Goal: Complete application form: Complete application form

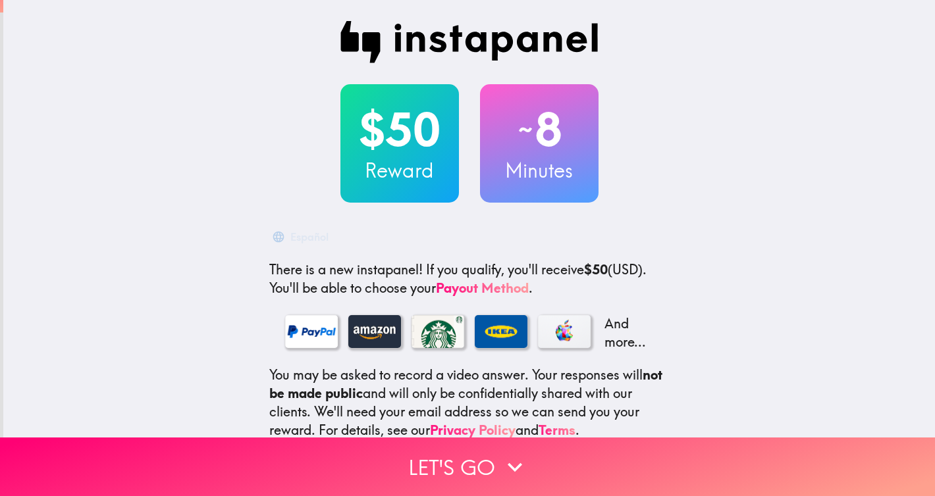
scroll to position [118, 0]
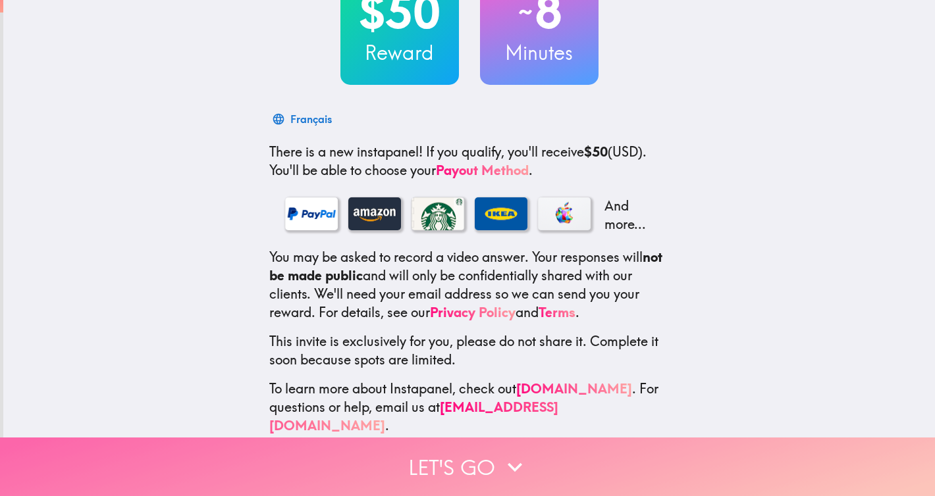
click at [478, 455] on button "Let's go" at bounding box center [467, 467] width 935 height 59
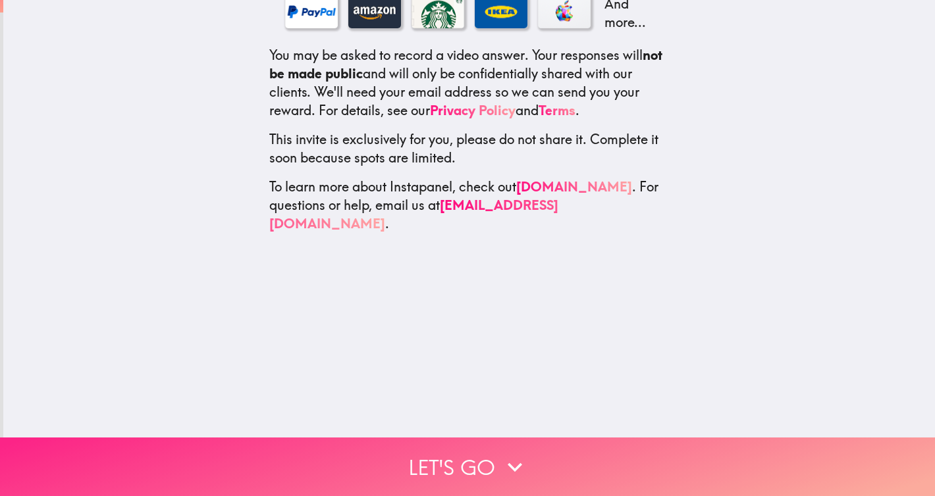
scroll to position [0, 0]
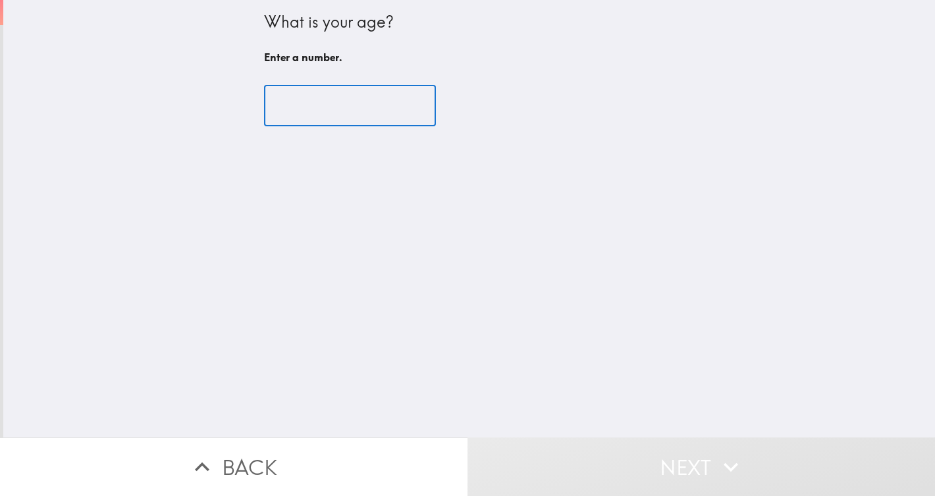
click at [342, 108] on input "number" at bounding box center [350, 106] width 172 height 41
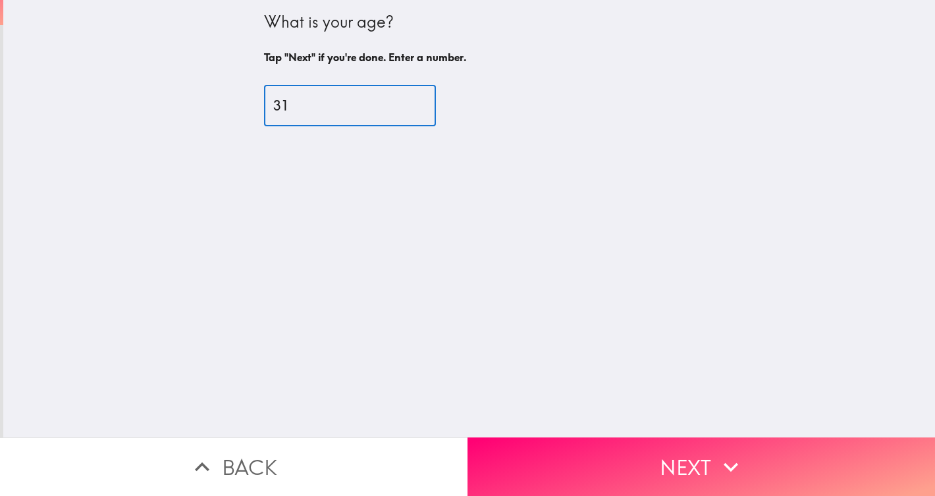
type input "31"
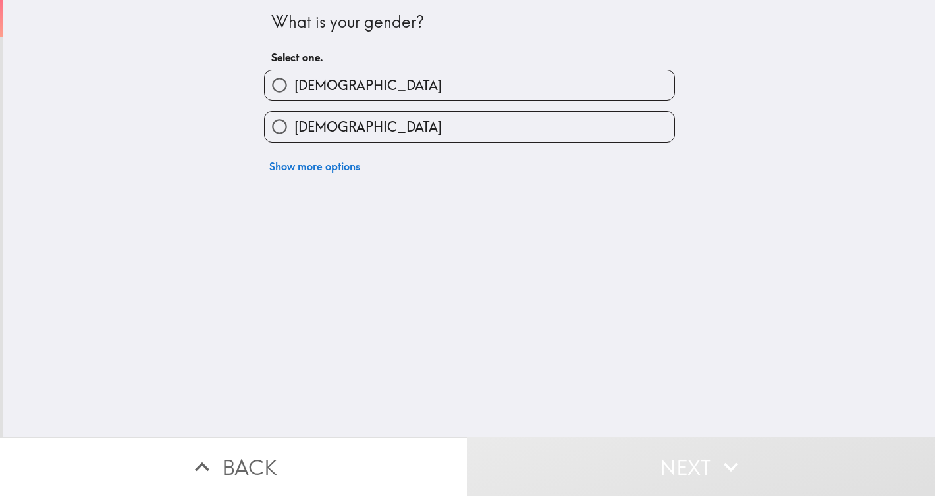
click at [342, 130] on label "[DEMOGRAPHIC_DATA]" at bounding box center [469, 127] width 409 height 30
click at [294, 130] on input "[DEMOGRAPHIC_DATA]" at bounding box center [280, 127] width 30 height 30
radio input "true"
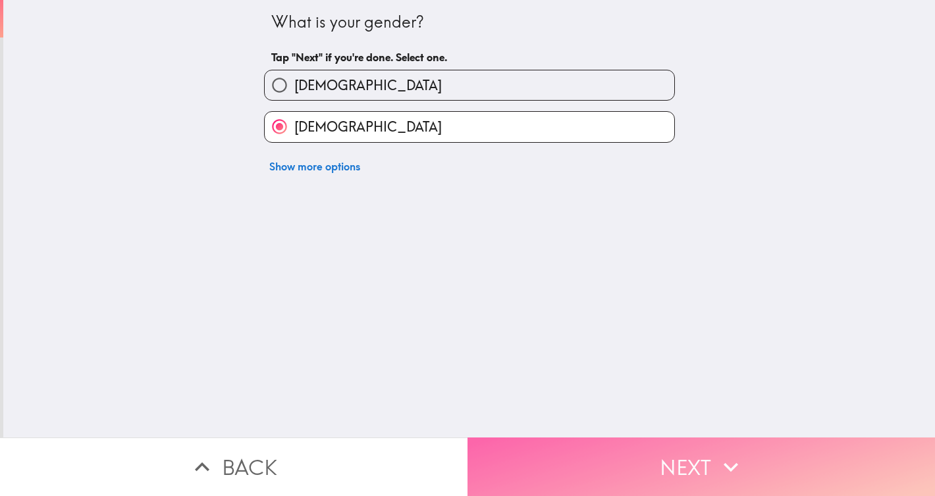
click at [554, 450] on button "Next" at bounding box center [700, 467] width 467 height 59
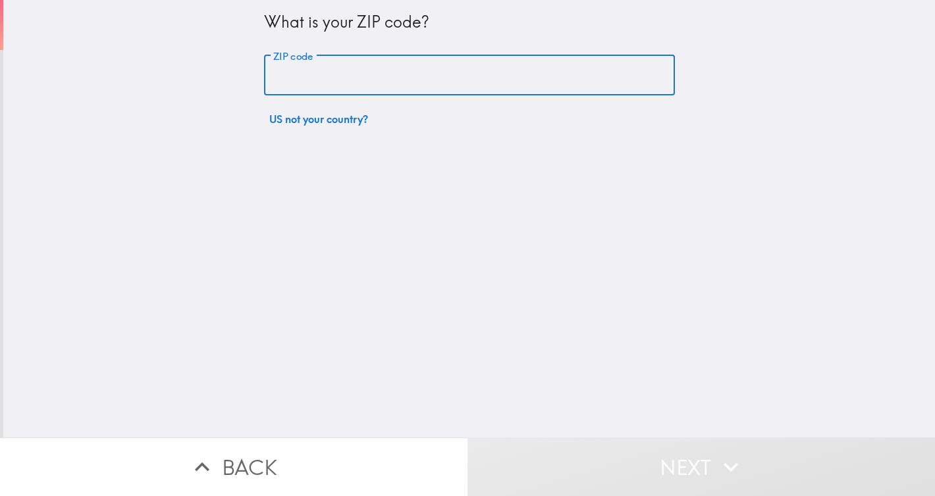
click at [413, 78] on input "ZIP code" at bounding box center [469, 75] width 411 height 41
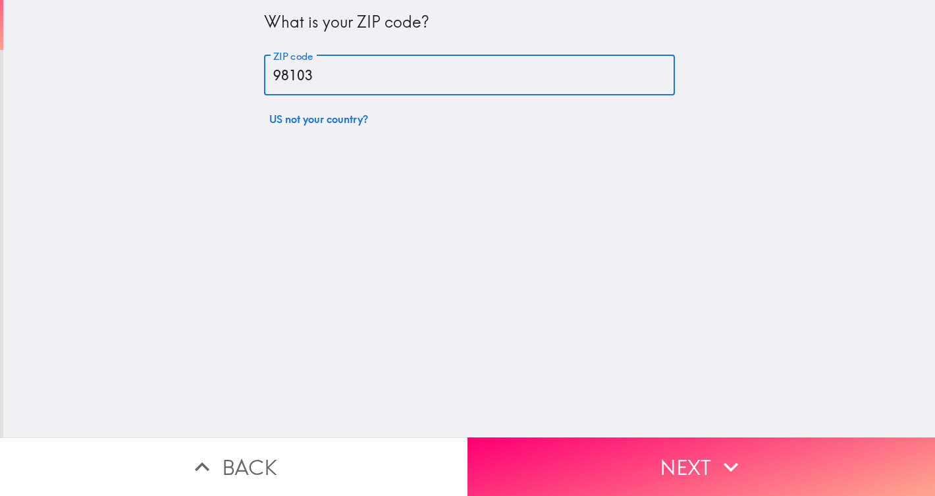
type input "98103"
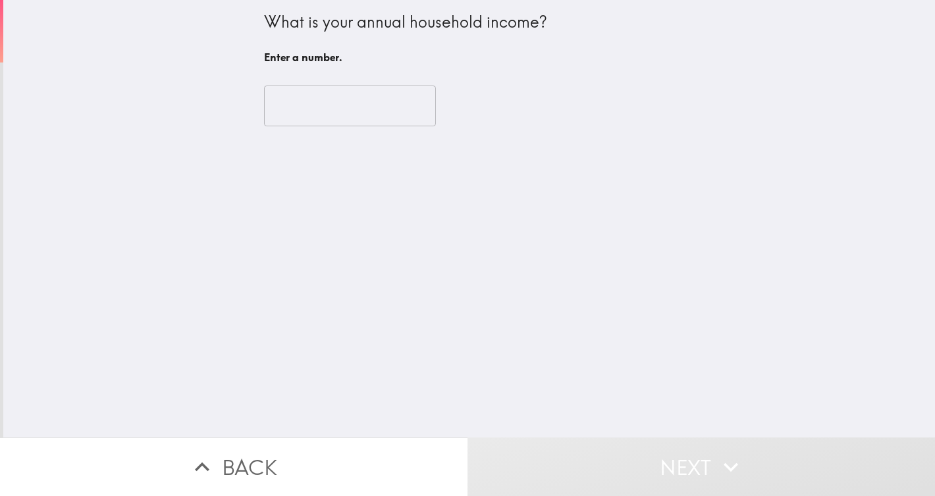
click at [396, 115] on input "number" at bounding box center [350, 106] width 172 height 41
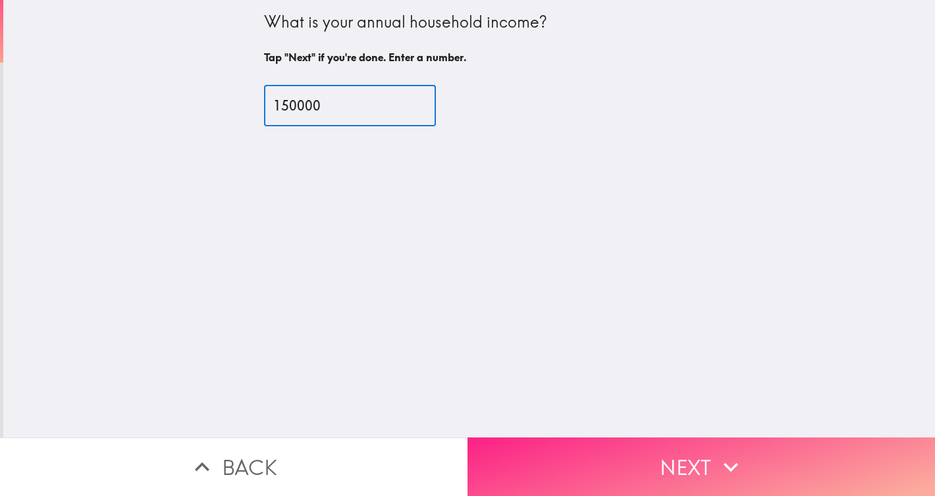
type input "150000"
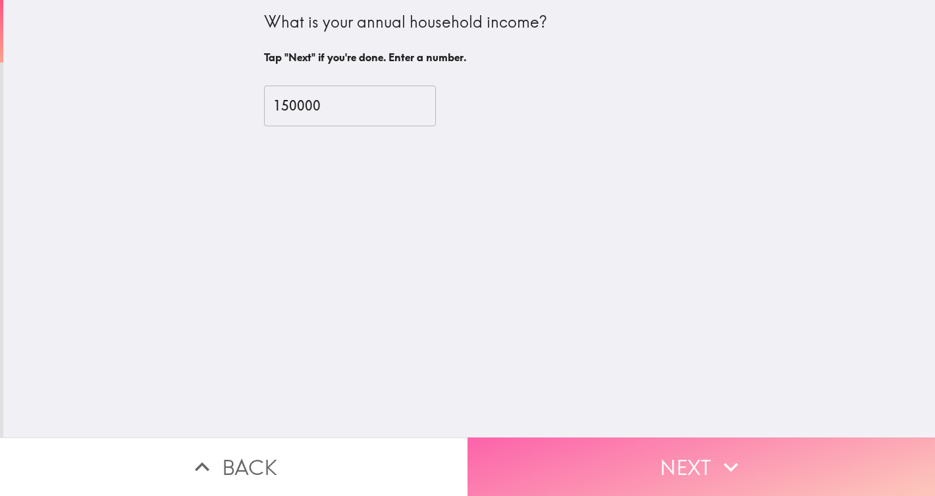
click at [529, 472] on button "Next" at bounding box center [700, 467] width 467 height 59
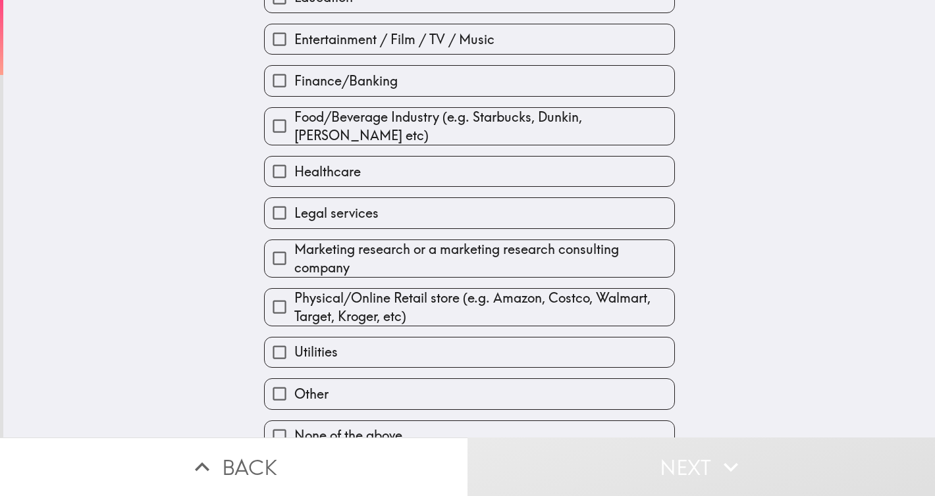
scroll to position [180, 0]
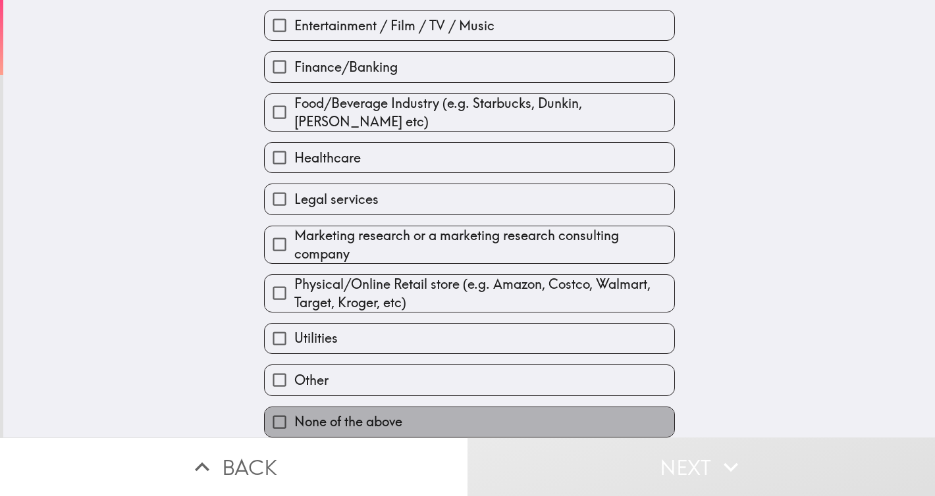
click at [451, 417] on label "None of the above" at bounding box center [469, 422] width 409 height 30
click at [294, 417] on input "None of the above" at bounding box center [280, 422] width 30 height 30
checkbox input "true"
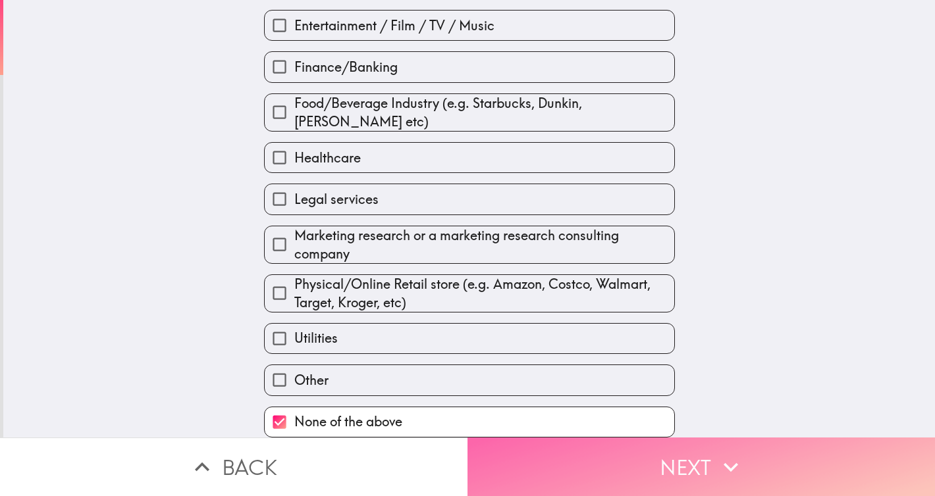
click at [625, 467] on button "Next" at bounding box center [700, 467] width 467 height 59
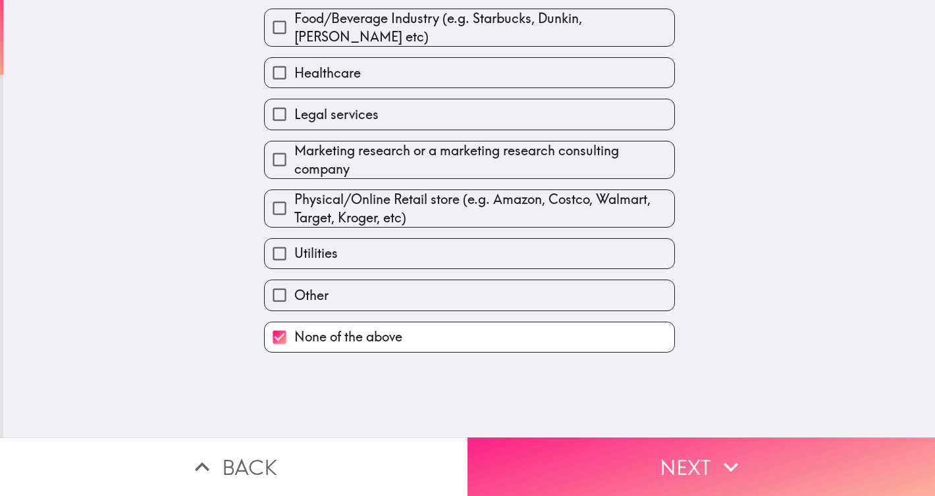
scroll to position [0, 0]
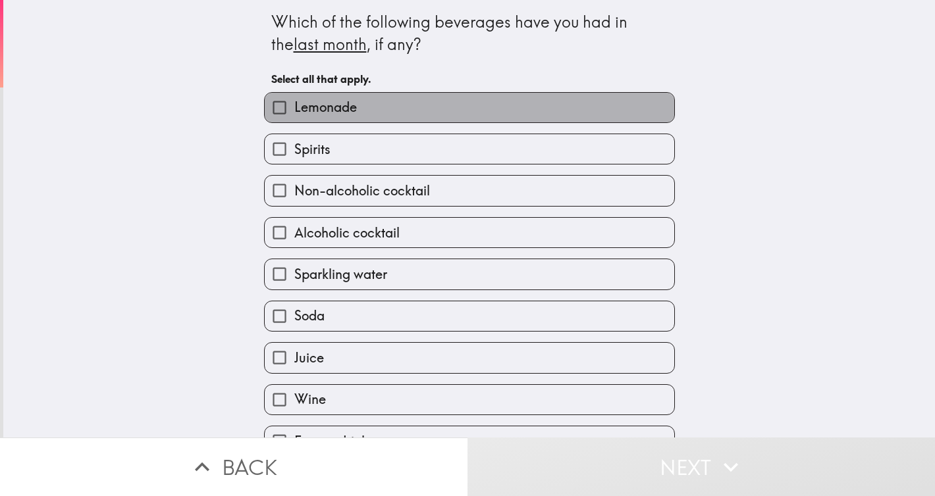
click at [470, 112] on label "Lemonade" at bounding box center [469, 108] width 409 height 30
click at [294, 112] on input "Lemonade" at bounding box center [280, 108] width 30 height 30
checkbox input "true"
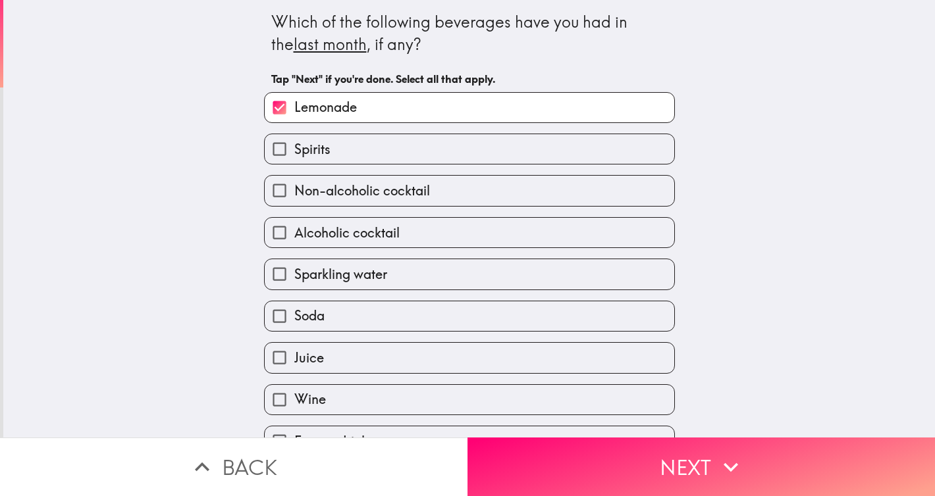
click at [458, 147] on label "Spirits" at bounding box center [469, 149] width 409 height 30
click at [294, 147] on input "Spirits" at bounding box center [280, 149] width 30 height 30
checkbox input "true"
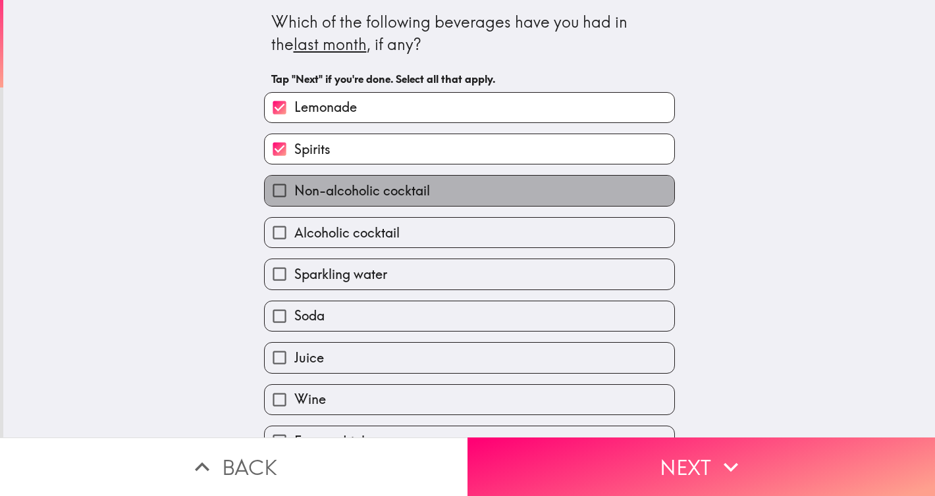
click at [446, 189] on label "Non-alcoholic cocktail" at bounding box center [469, 191] width 409 height 30
click at [294, 189] on input "Non-alcoholic cocktail" at bounding box center [280, 191] width 30 height 30
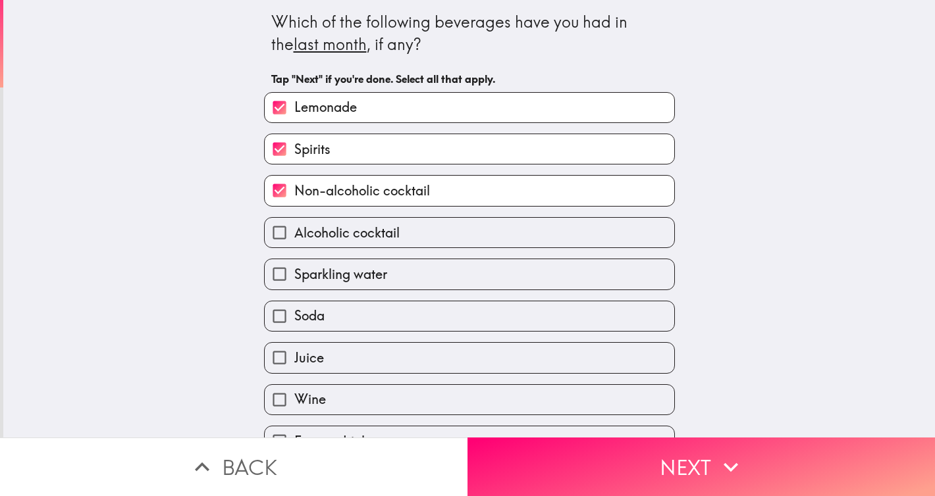
click at [426, 195] on span "Non-alcoholic cocktail" at bounding box center [362, 191] width 136 height 18
click at [294, 195] on input "Non-alcoholic cocktail" at bounding box center [280, 191] width 30 height 30
checkbox input "false"
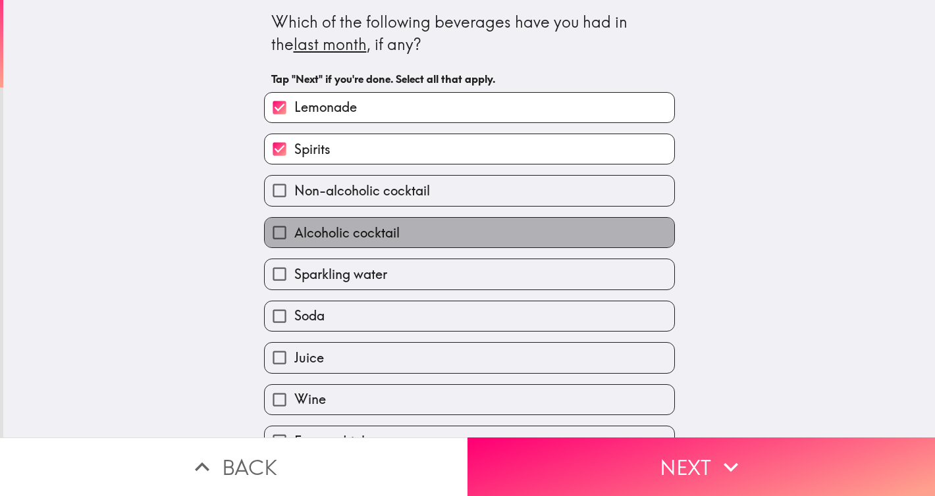
click at [425, 228] on label "Alcoholic cocktail" at bounding box center [469, 233] width 409 height 30
click at [294, 228] on input "Alcoholic cocktail" at bounding box center [280, 233] width 30 height 30
checkbox input "true"
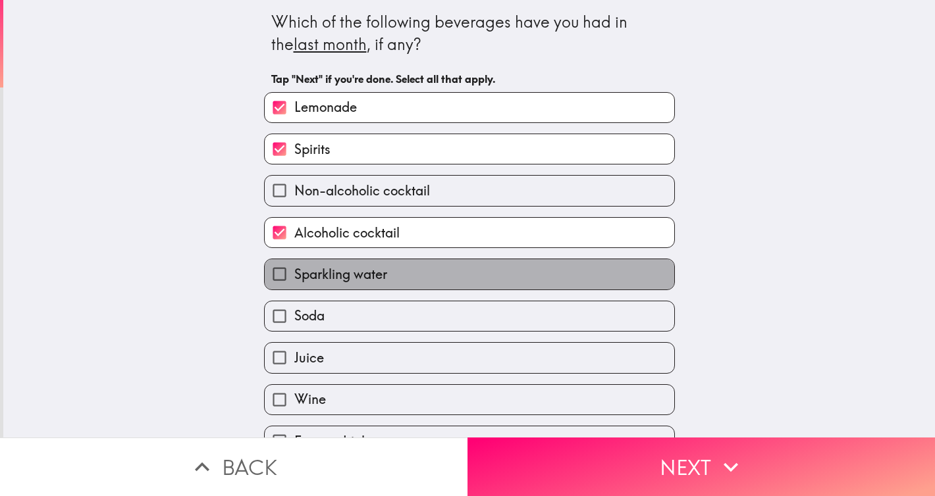
click at [419, 280] on label "Sparkling water" at bounding box center [469, 274] width 409 height 30
click at [294, 280] on input "Sparkling water" at bounding box center [280, 274] width 30 height 30
checkbox input "true"
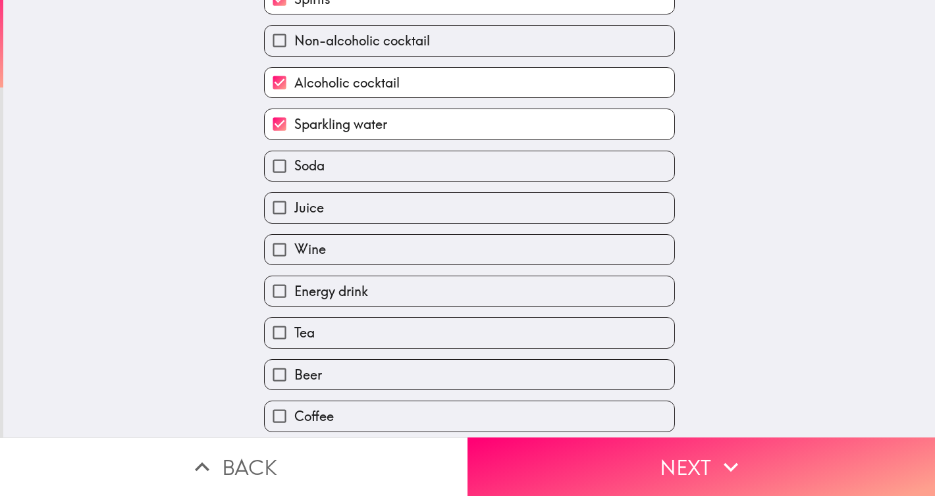
scroll to position [237, 0]
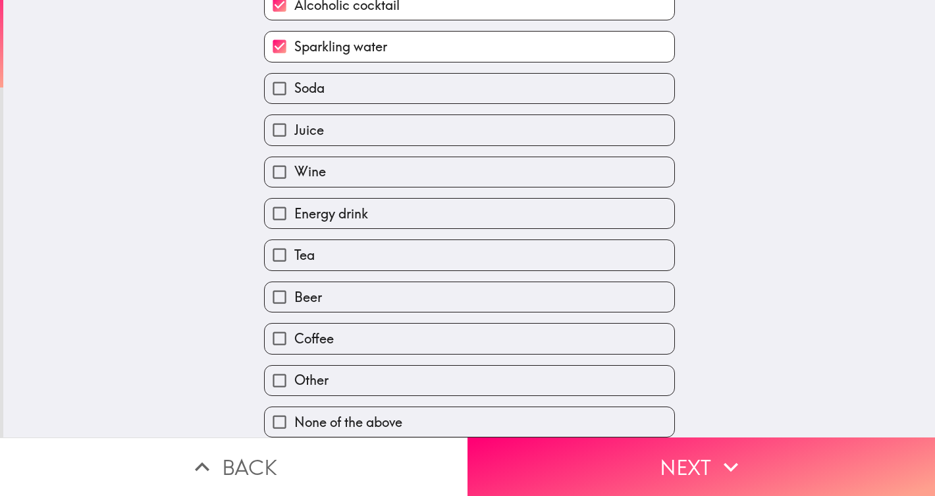
click at [365, 97] on label "Soda" at bounding box center [469, 89] width 409 height 30
click at [294, 97] on input "Soda" at bounding box center [280, 89] width 30 height 30
checkbox input "true"
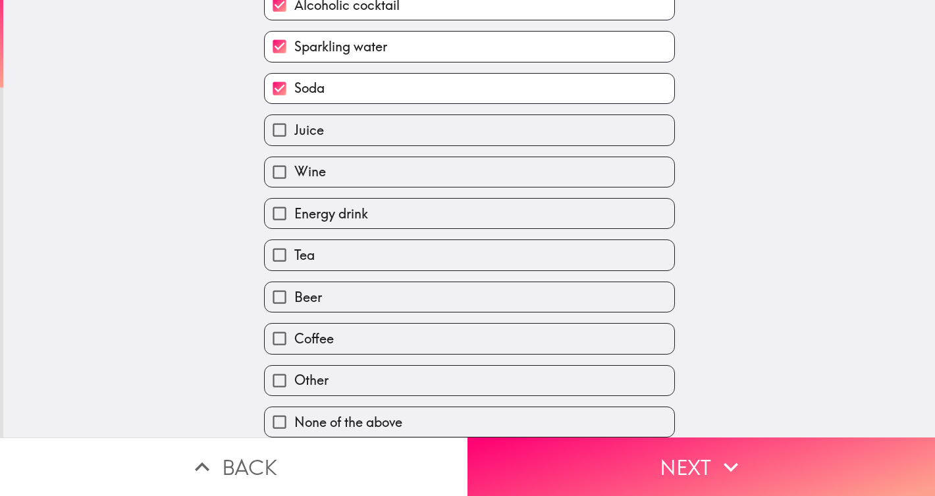
click at [351, 138] on label "Juice" at bounding box center [469, 130] width 409 height 30
click at [294, 138] on input "Juice" at bounding box center [280, 130] width 30 height 30
checkbox input "true"
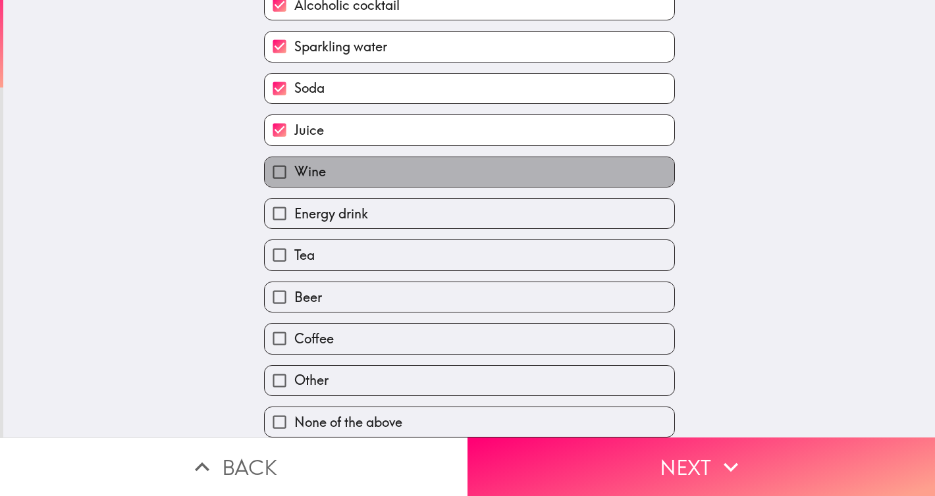
click at [350, 174] on label "Wine" at bounding box center [469, 172] width 409 height 30
click at [294, 174] on input "Wine" at bounding box center [280, 172] width 30 height 30
checkbox input "true"
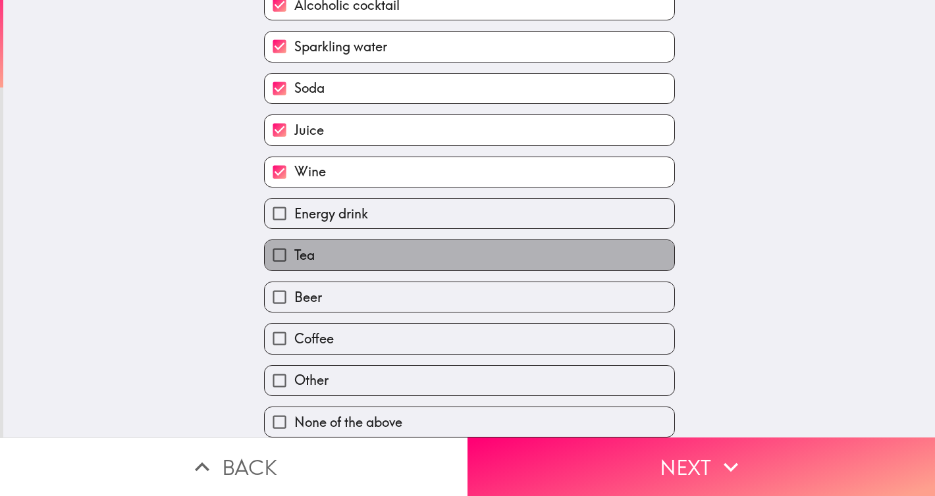
click at [351, 261] on label "Tea" at bounding box center [469, 255] width 409 height 30
click at [294, 261] on input "Tea" at bounding box center [280, 255] width 30 height 30
checkbox input "true"
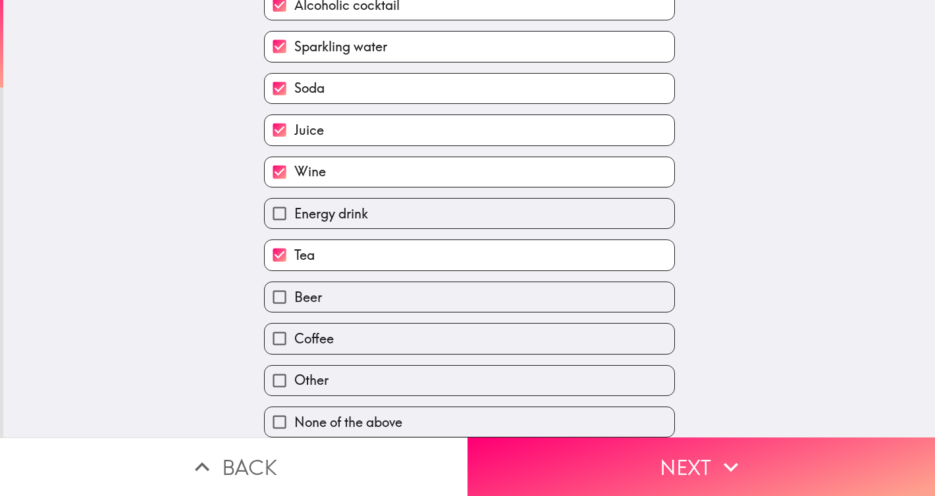
click at [345, 299] on label "Beer" at bounding box center [469, 297] width 409 height 30
click at [294, 299] on input "Beer" at bounding box center [280, 297] width 30 height 30
checkbox input "true"
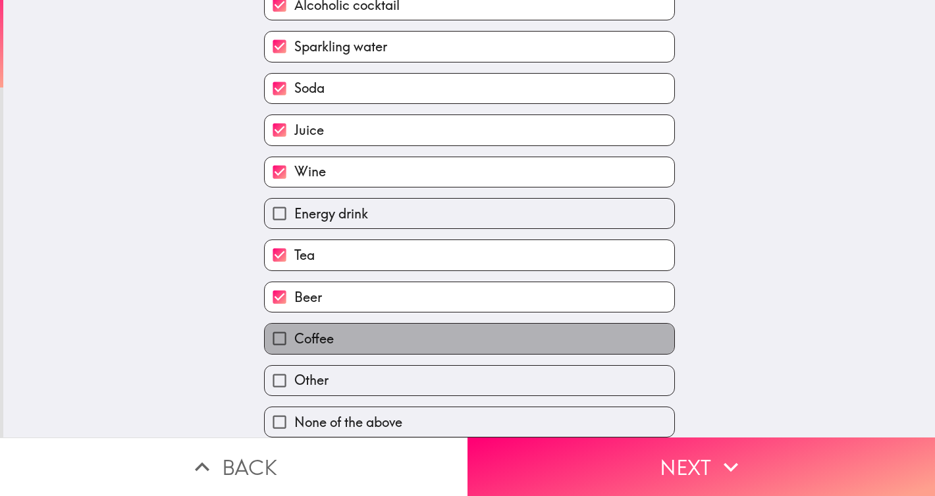
click at [345, 346] on label "Coffee" at bounding box center [469, 339] width 409 height 30
click at [294, 346] on input "Coffee" at bounding box center [280, 339] width 30 height 30
checkbox input "true"
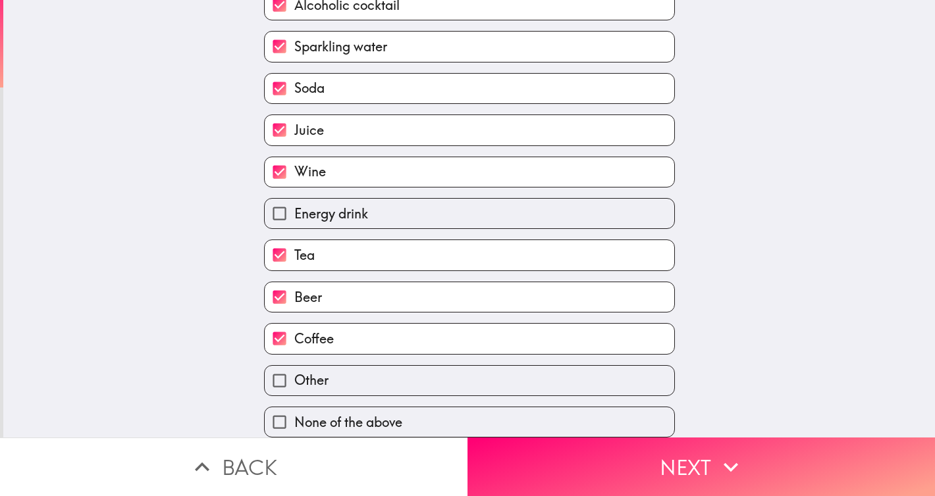
click at [557, 441] on button "Next" at bounding box center [700, 467] width 467 height 59
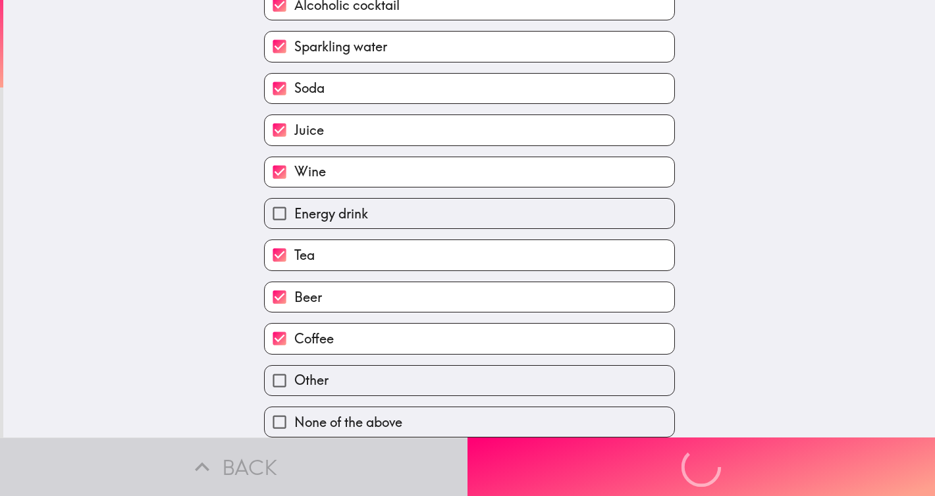
scroll to position [58, 0]
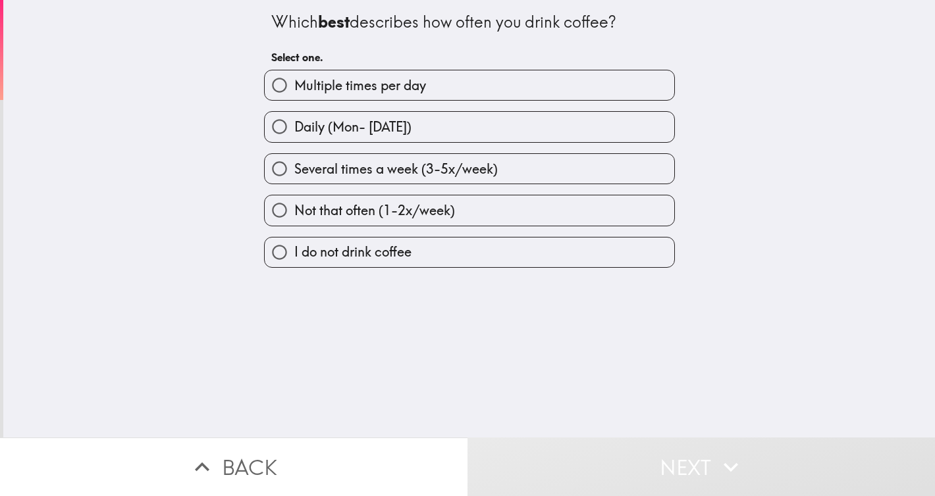
click at [432, 121] on label "Daily (Mon- [DATE])" at bounding box center [469, 127] width 409 height 30
click at [294, 121] on input "Daily (Mon- [DATE])" at bounding box center [280, 127] width 30 height 30
radio input "true"
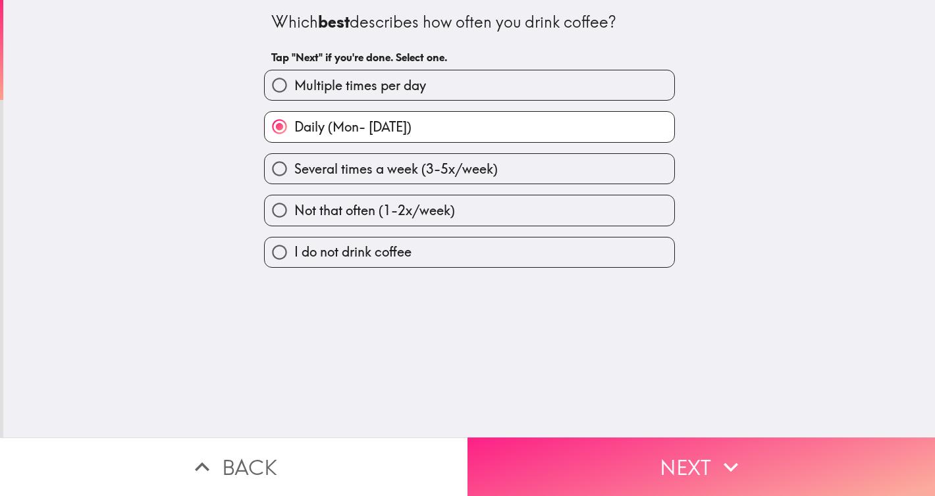
click at [515, 469] on button "Next" at bounding box center [700, 467] width 467 height 59
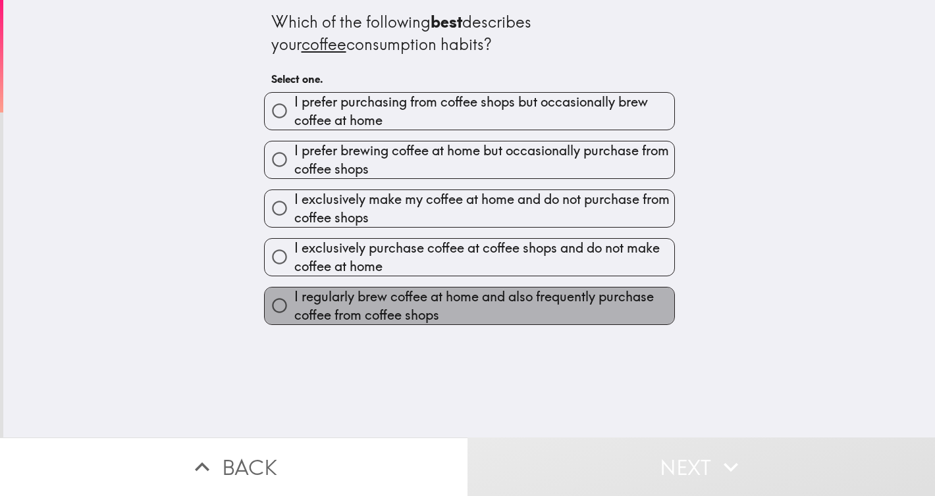
click at [436, 320] on span "I regularly brew coffee at home and also frequently purchase coffee from coffee…" at bounding box center [484, 306] width 380 height 37
click at [294, 320] on input "I regularly brew coffee at home and also frequently purchase coffee from coffee…" at bounding box center [280, 306] width 30 height 30
radio input "true"
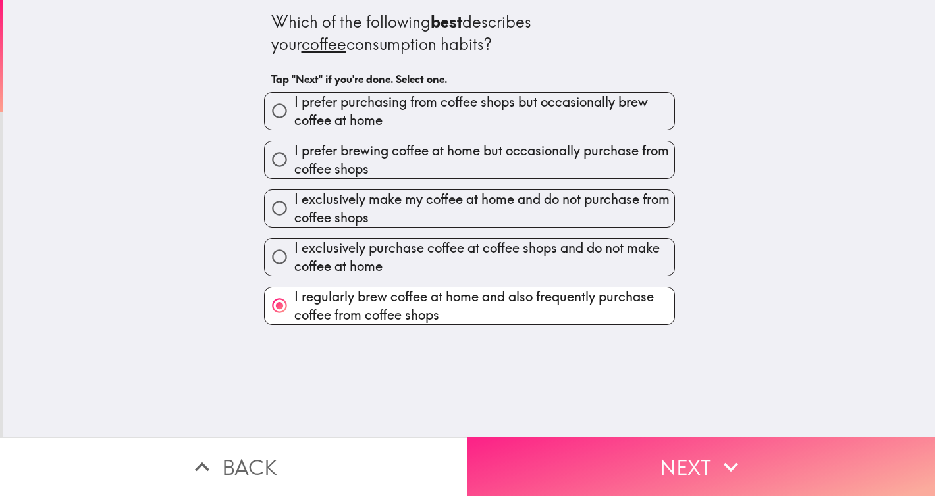
click at [544, 468] on button "Next" at bounding box center [700, 467] width 467 height 59
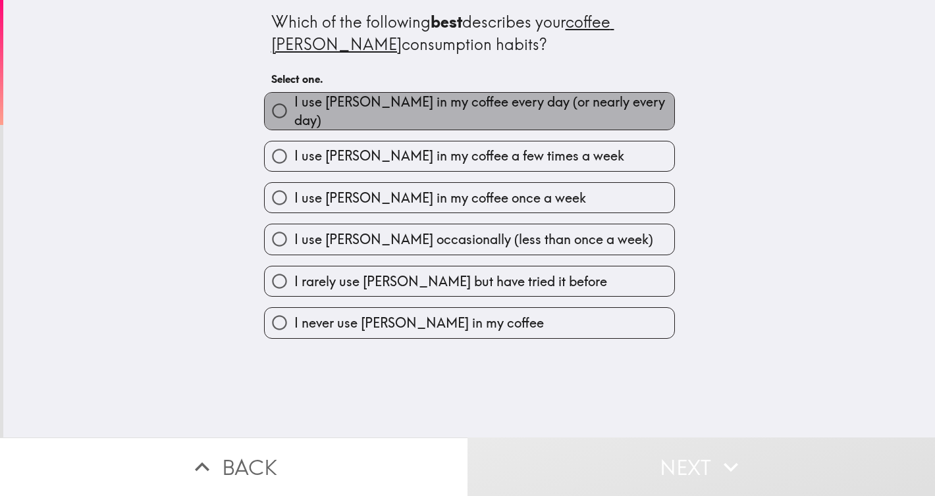
click at [419, 117] on span "I use [PERSON_NAME] in my coffee every day (or nearly every day)" at bounding box center [484, 111] width 380 height 37
click at [294, 117] on input "I use [PERSON_NAME] in my coffee every day (or nearly every day)" at bounding box center [280, 111] width 30 height 30
radio input "true"
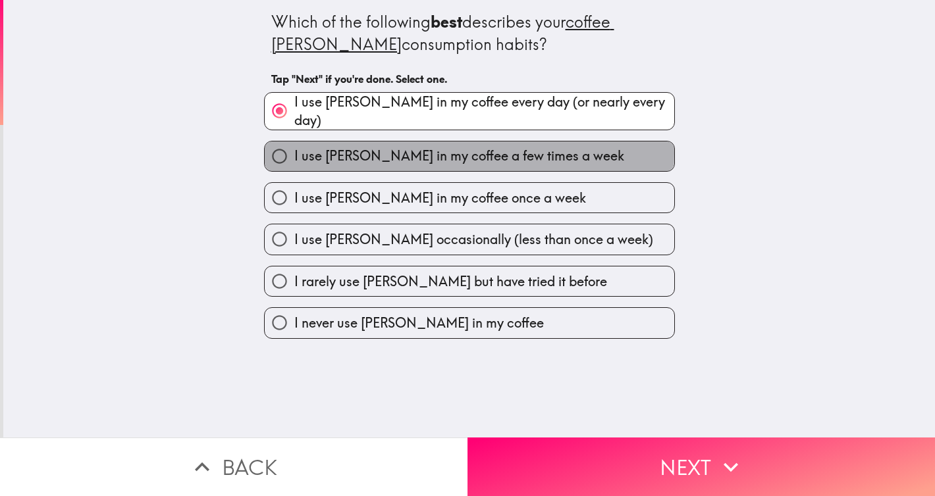
click at [413, 147] on span "I use [PERSON_NAME] in my coffee a few times a week" at bounding box center [459, 156] width 330 height 18
click at [294, 147] on input "I use [PERSON_NAME] in my coffee a few times a week" at bounding box center [280, 157] width 30 height 30
radio input "true"
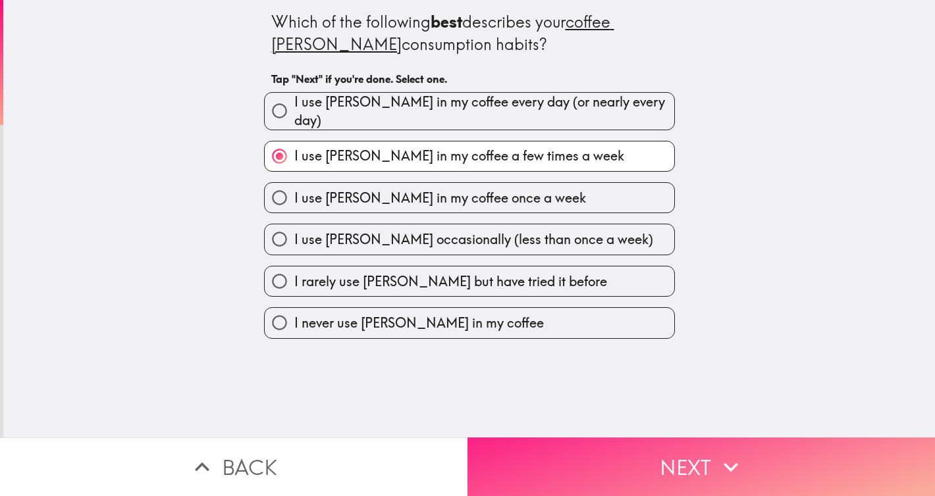
click at [569, 467] on button "Next" at bounding box center [700, 467] width 467 height 59
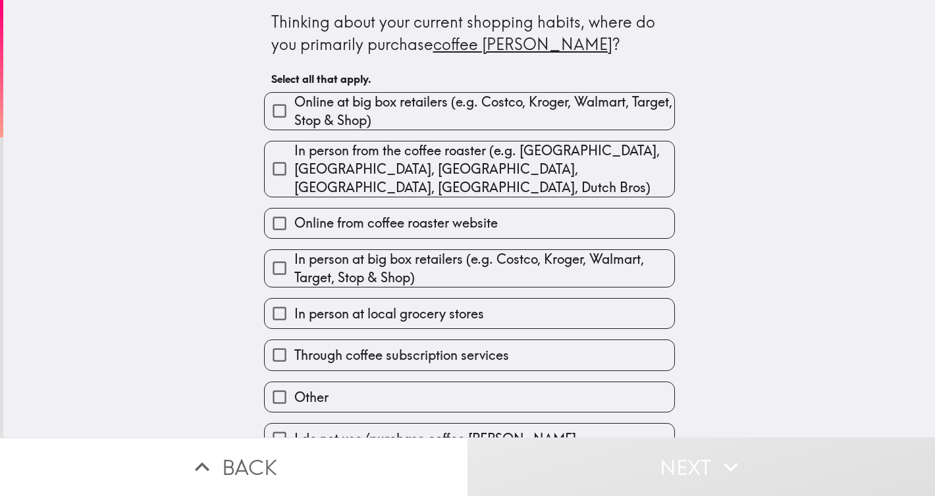
click at [390, 477] on button "Back" at bounding box center [233, 467] width 467 height 59
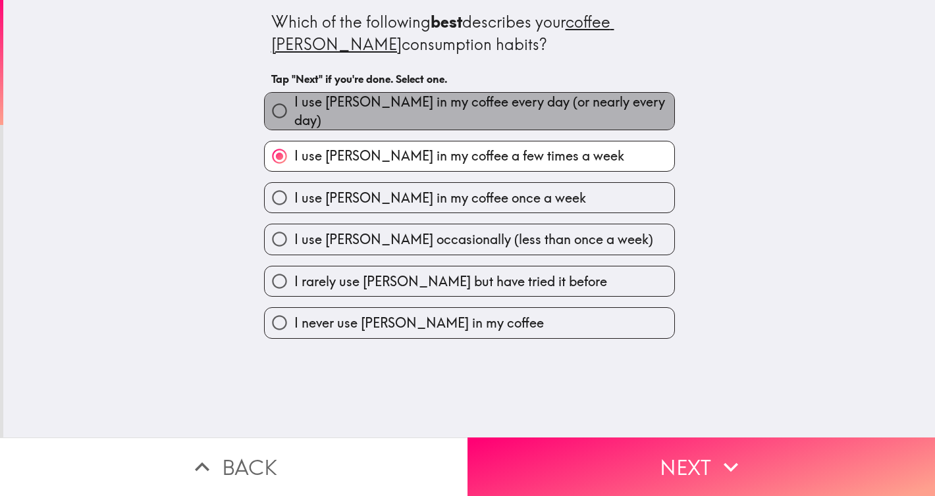
click at [353, 101] on span "I use [PERSON_NAME] in my coffee every day (or nearly every day)" at bounding box center [484, 111] width 380 height 37
click at [294, 101] on input "I use [PERSON_NAME] in my coffee every day (or nearly every day)" at bounding box center [280, 111] width 30 height 30
radio input "true"
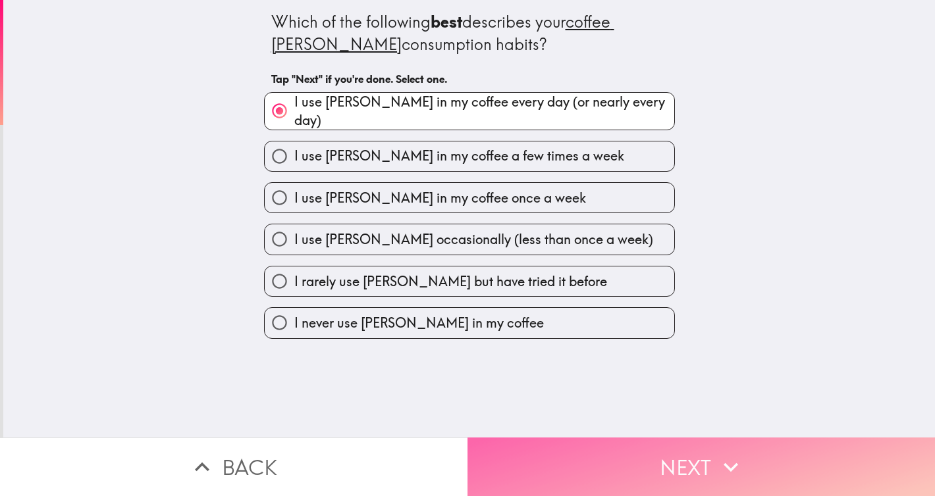
click at [573, 442] on button "Next" at bounding box center [700, 467] width 467 height 59
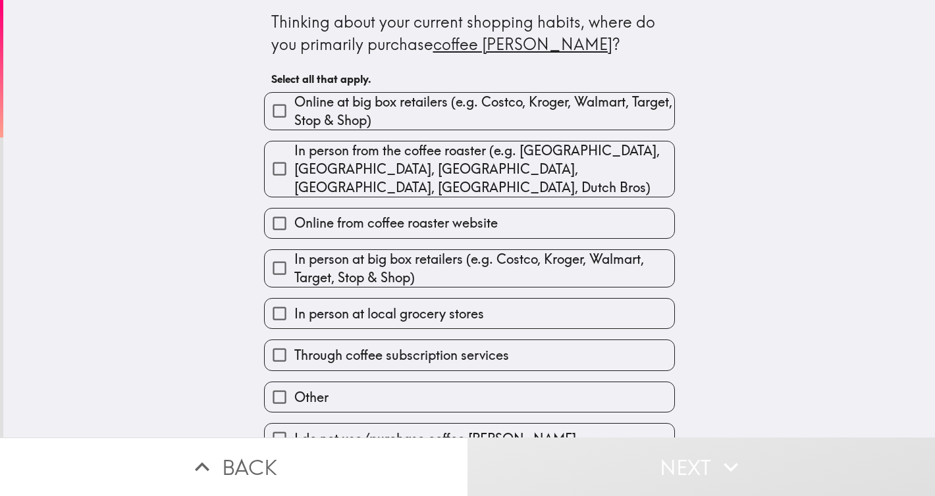
click at [516, 312] on label "In person at local grocery stores" at bounding box center [469, 314] width 409 height 30
click at [294, 312] on input "In person at local grocery stores" at bounding box center [280, 314] width 30 height 30
checkbox input "true"
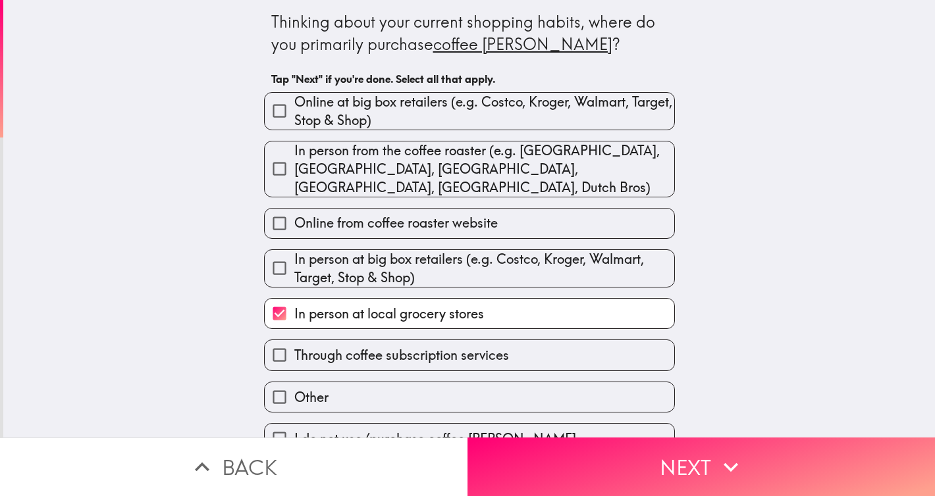
scroll to position [3, 0]
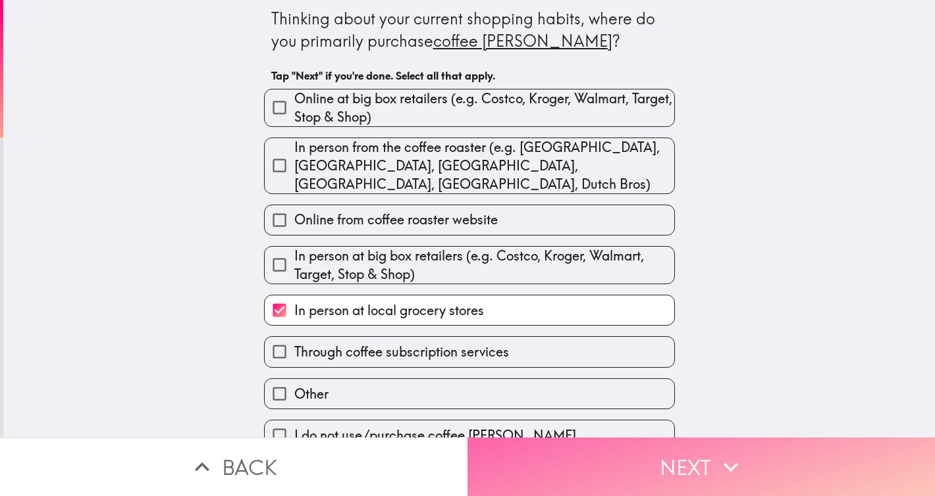
click at [655, 454] on button "Next" at bounding box center [700, 467] width 467 height 59
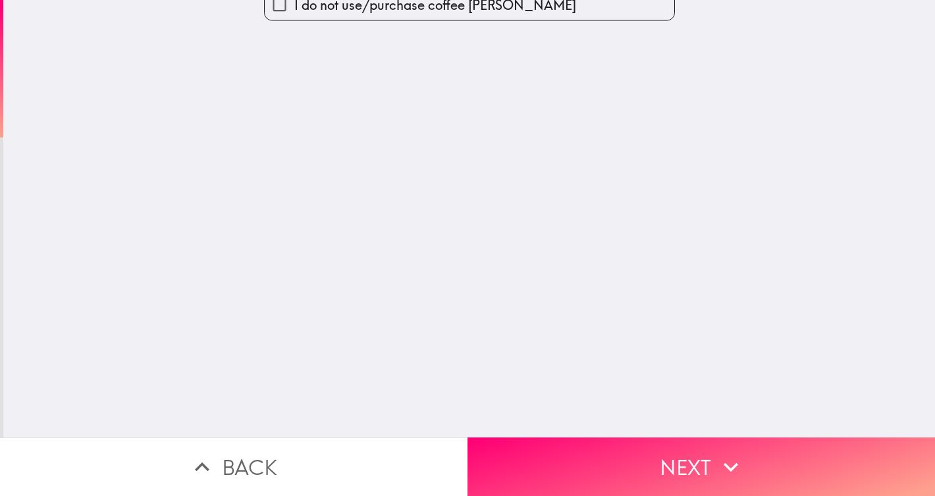
scroll to position [0, 0]
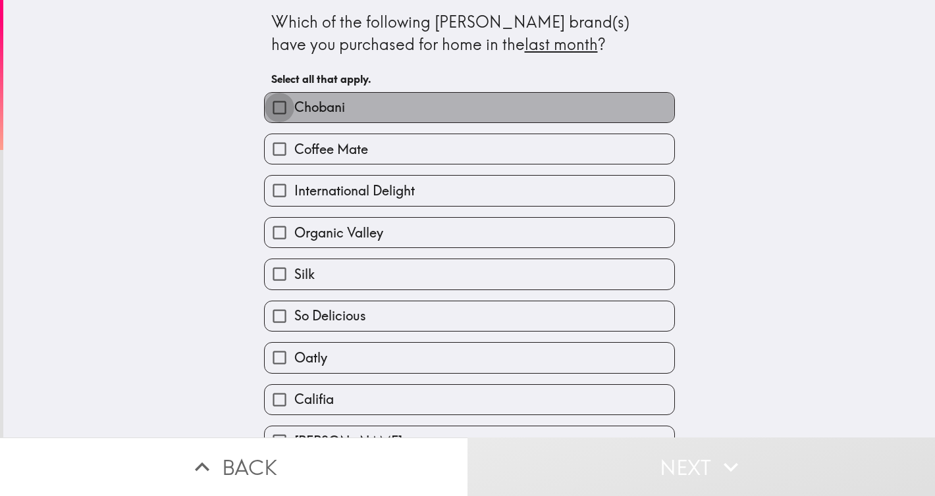
click at [284, 106] on input "Chobani" at bounding box center [280, 108] width 30 height 30
checkbox input "true"
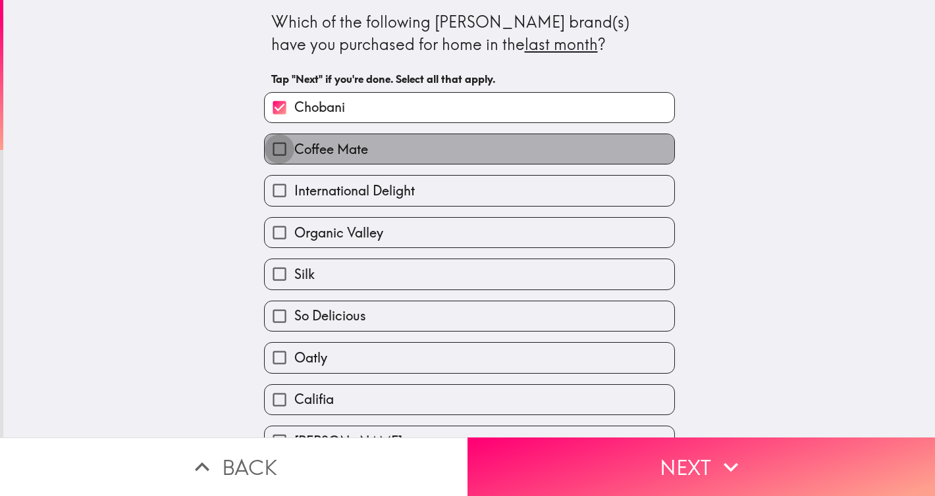
click at [284, 141] on input "Coffee Mate" at bounding box center [280, 149] width 30 height 30
checkbox input "true"
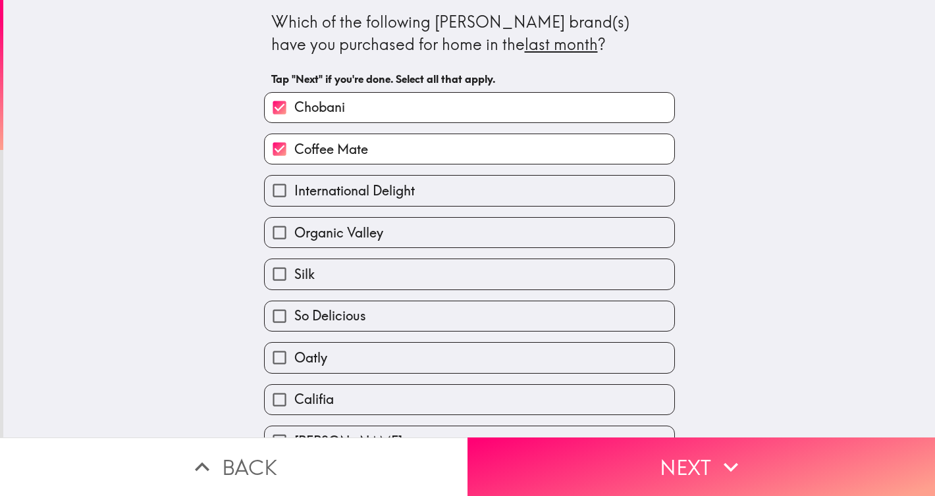
click at [281, 189] on input "International Delight" at bounding box center [280, 191] width 30 height 30
checkbox input "true"
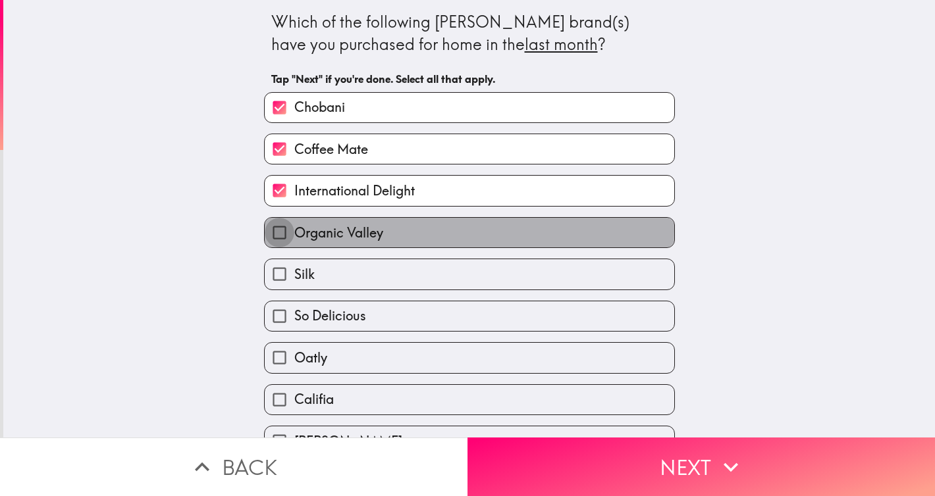
click at [280, 233] on input "Organic Valley" at bounding box center [280, 233] width 30 height 30
checkbox input "true"
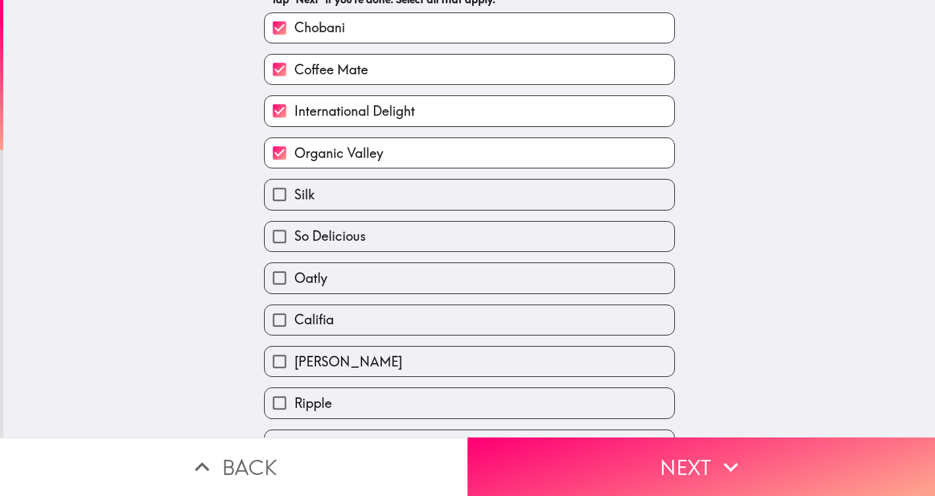
scroll to position [82, 0]
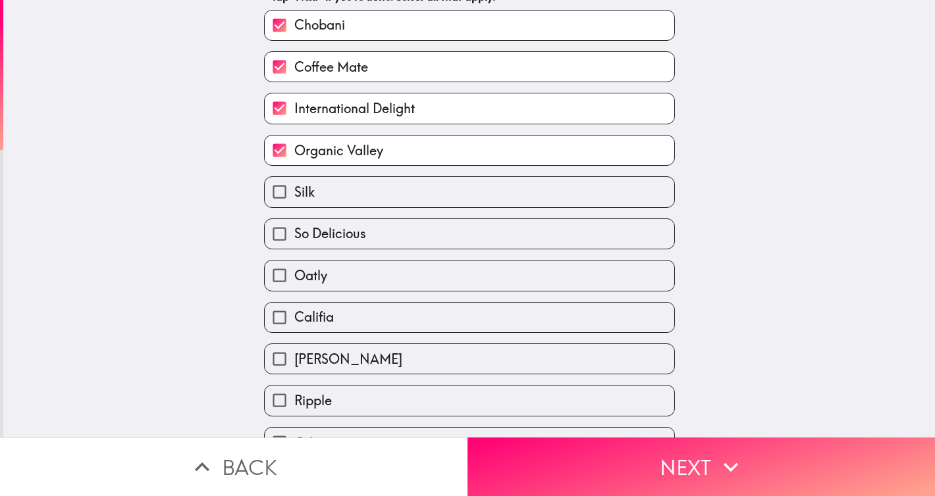
click at [281, 234] on input "So Delicious" at bounding box center [280, 234] width 30 height 30
checkbox input "true"
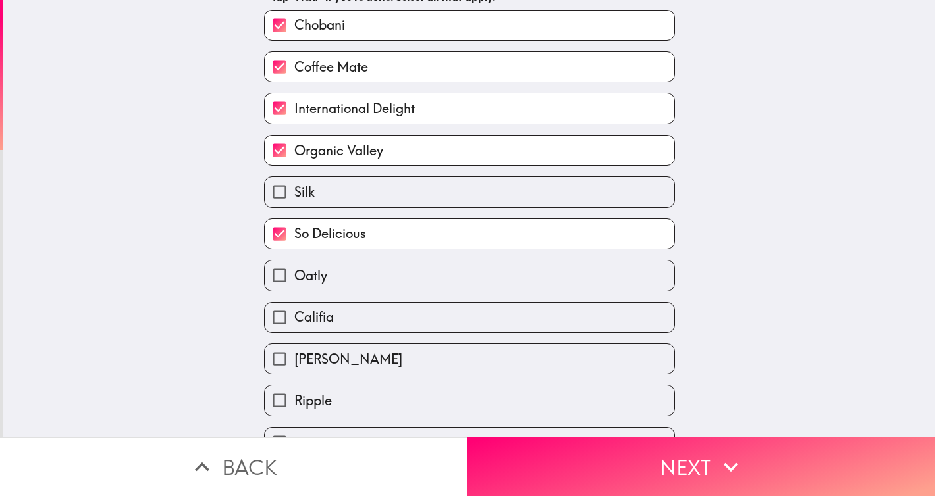
click at [279, 282] on input "Oatly" at bounding box center [280, 276] width 30 height 30
checkbox input "true"
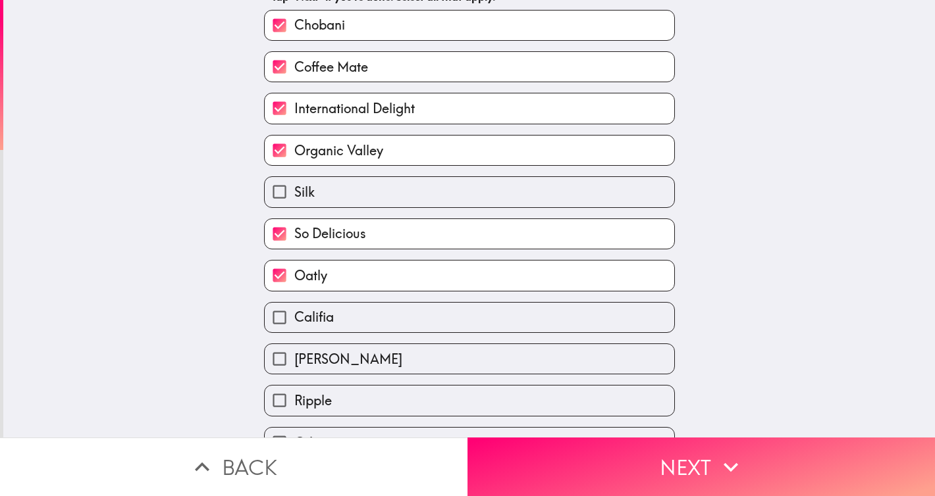
scroll to position [110, 0]
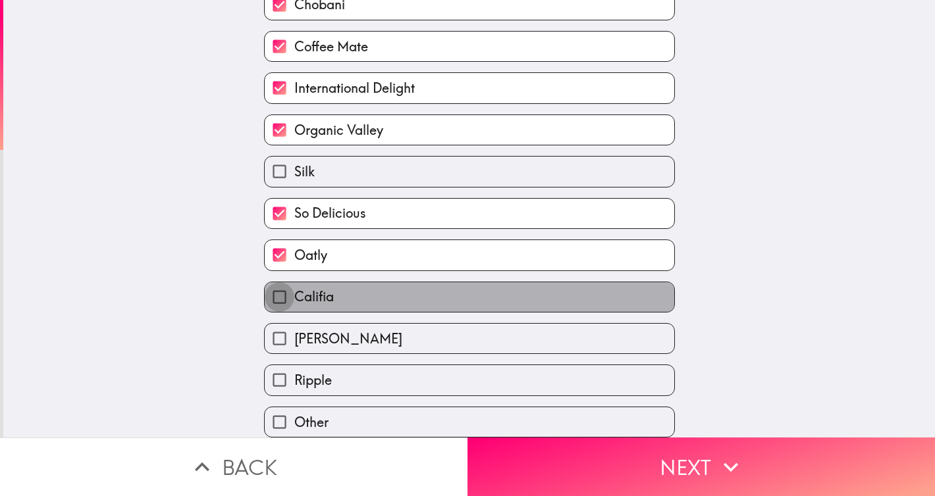
click at [284, 287] on input "Califia" at bounding box center [280, 297] width 30 height 30
checkbox input "true"
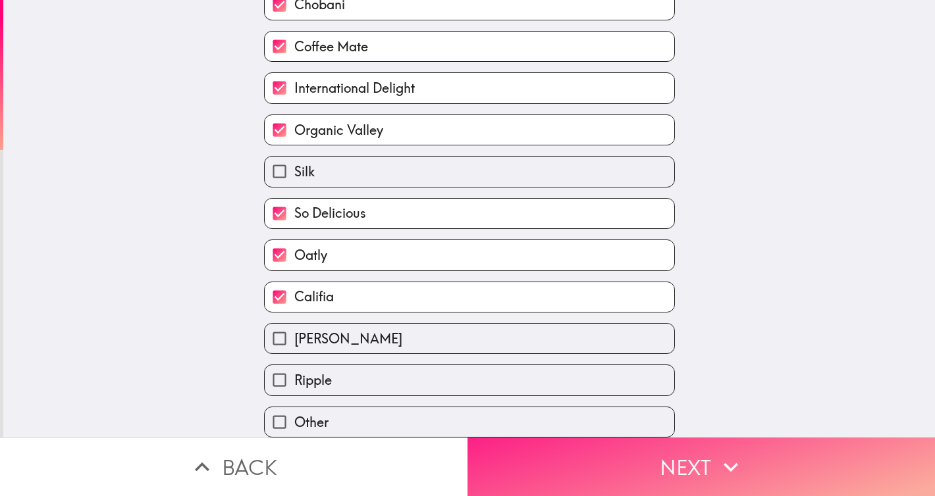
click at [573, 453] on button "Next" at bounding box center [700, 467] width 467 height 59
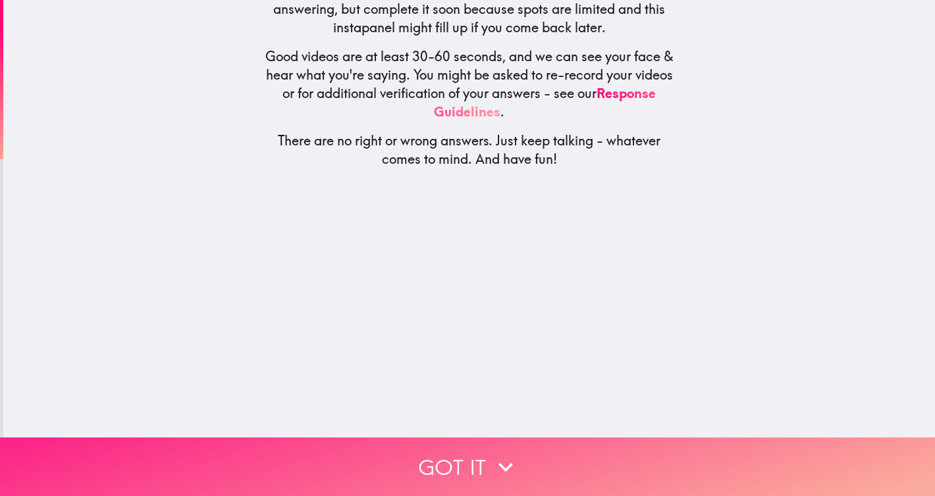
scroll to position [0, 0]
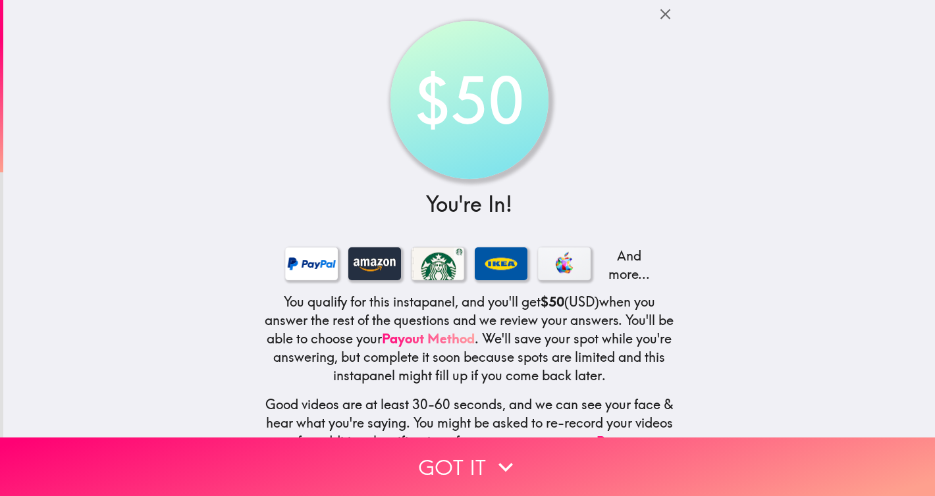
scroll to position [90, 0]
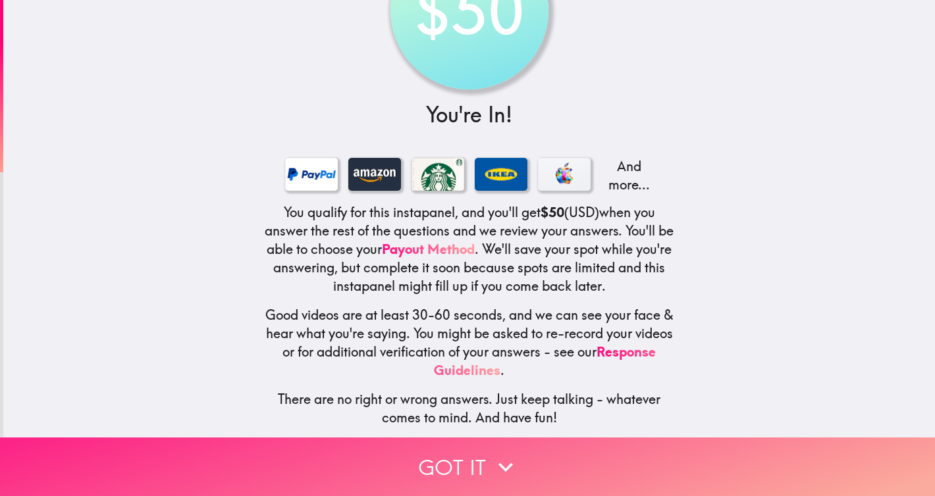
click at [505, 465] on icon "button" at bounding box center [505, 467] width 29 height 29
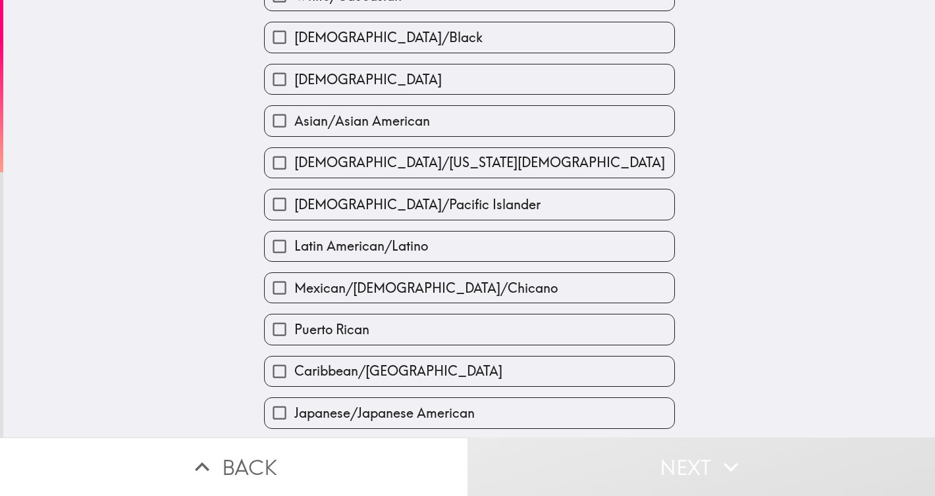
scroll to position [0, 0]
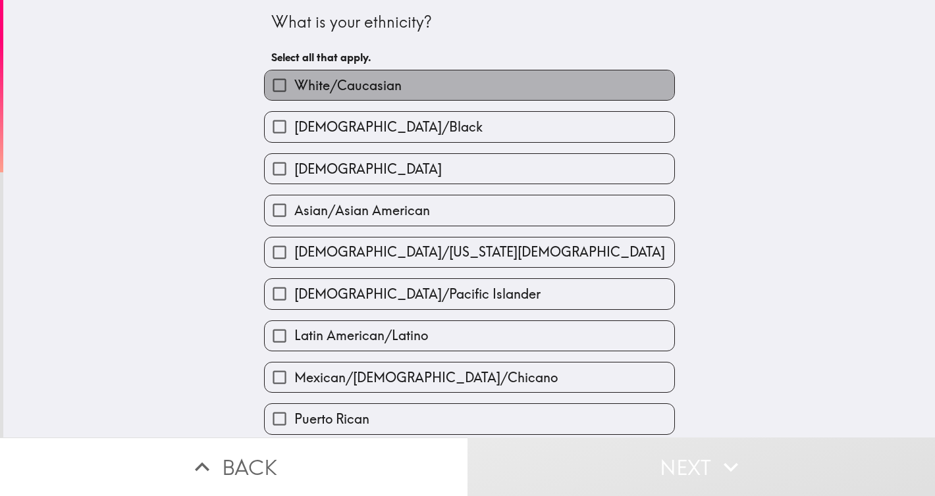
click at [479, 81] on label "White/Caucasian" at bounding box center [469, 85] width 409 height 30
click at [294, 81] on input "White/Caucasian" at bounding box center [280, 85] width 30 height 30
checkbox input "true"
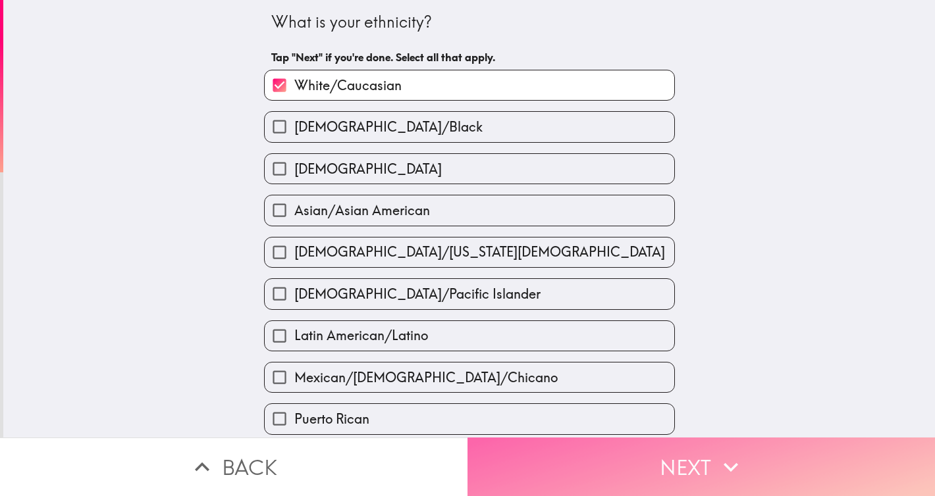
click at [611, 466] on button "Next" at bounding box center [700, 467] width 467 height 59
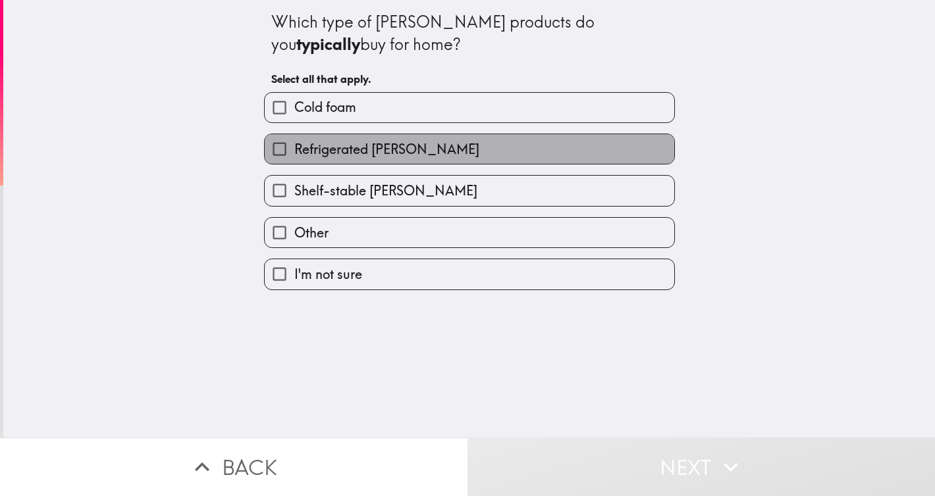
click at [388, 153] on span "Refrigerated [PERSON_NAME]" at bounding box center [386, 149] width 185 height 18
click at [294, 153] on input "Refrigerated [PERSON_NAME]" at bounding box center [280, 149] width 30 height 30
checkbox input "true"
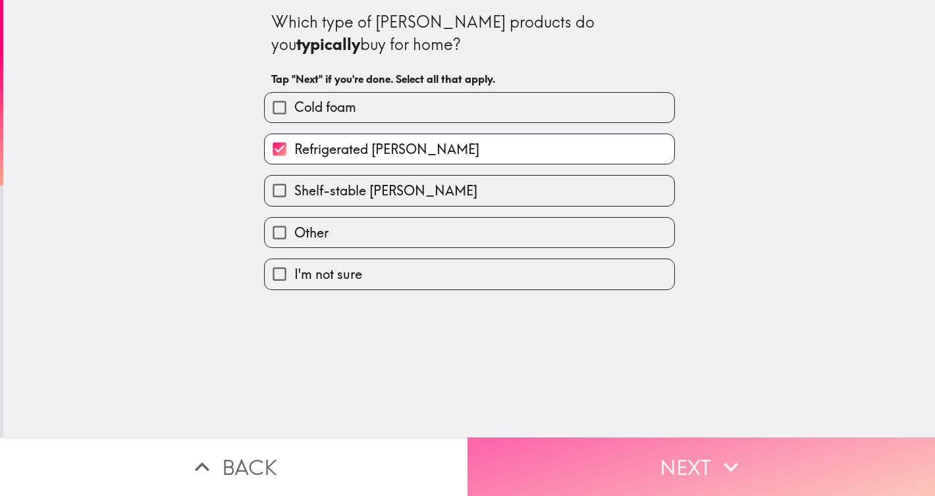
click at [579, 479] on button "Next" at bounding box center [700, 467] width 467 height 59
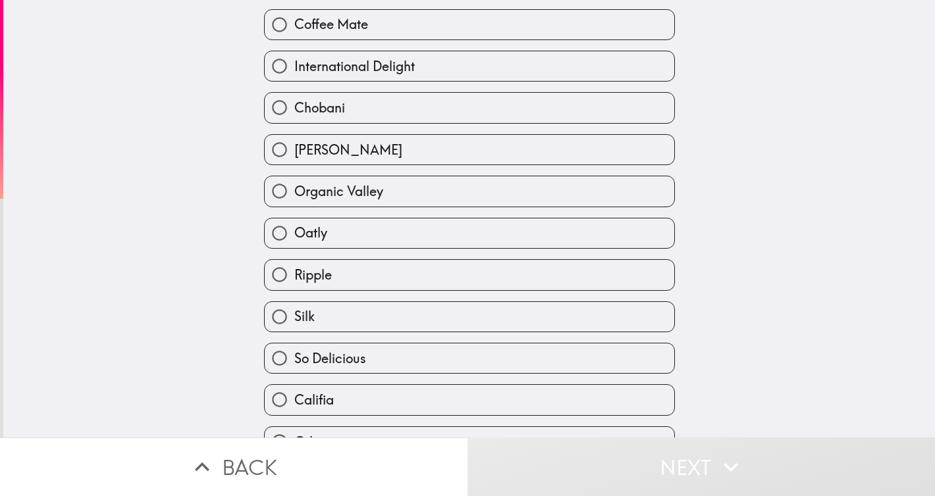
scroll to position [76, 0]
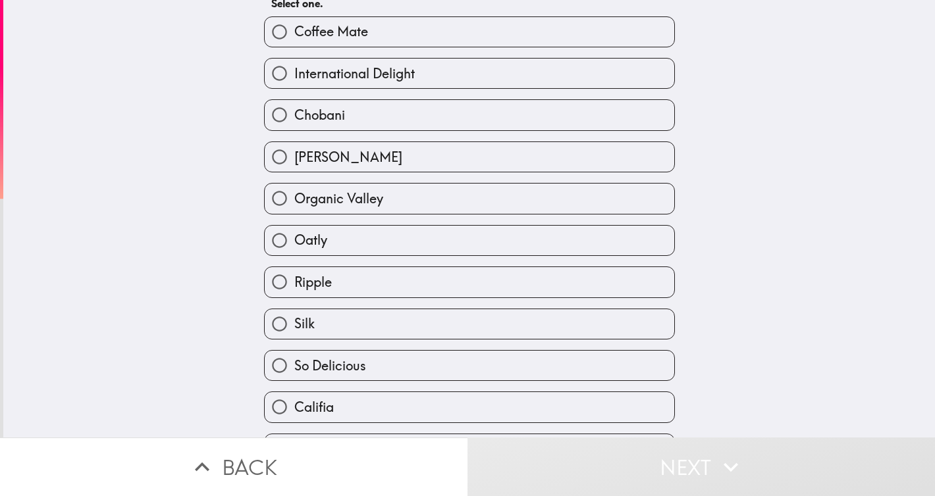
click at [457, 210] on label "Organic Valley" at bounding box center [469, 199] width 409 height 30
click at [294, 210] on input "Organic Valley" at bounding box center [280, 199] width 30 height 30
radio input "true"
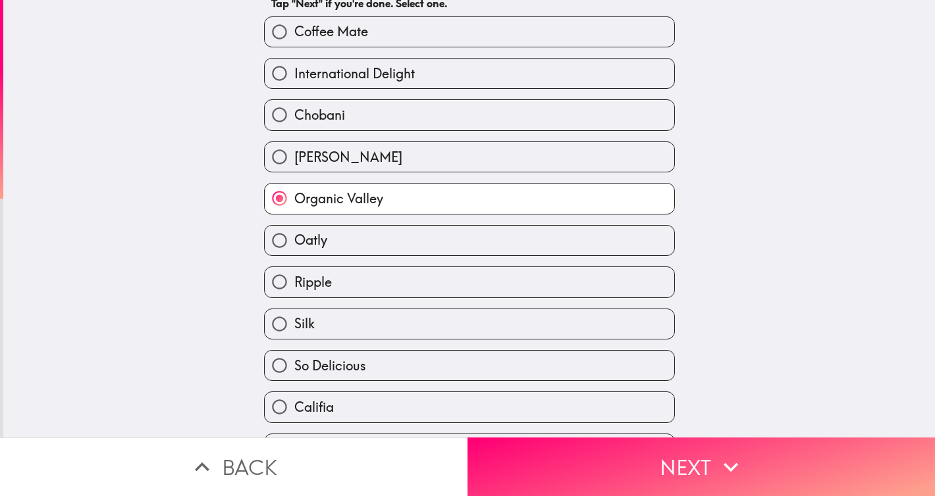
scroll to position [110, 0]
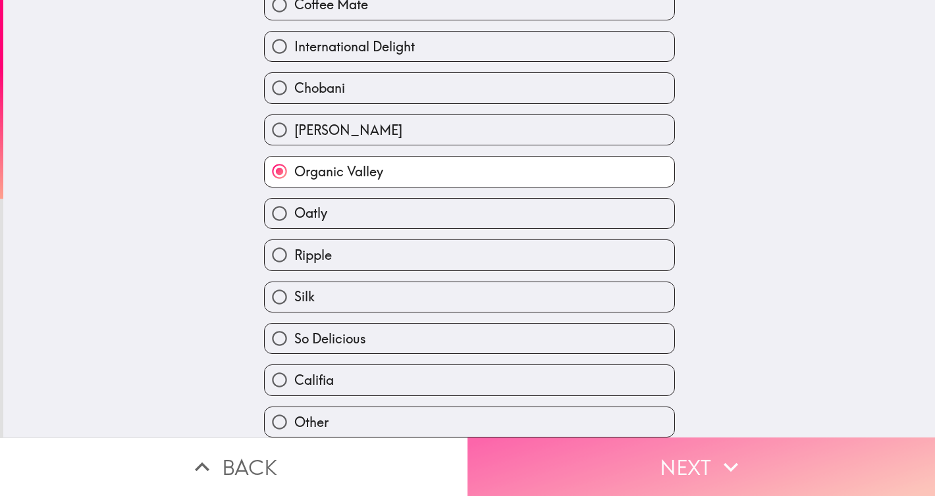
click at [652, 481] on button "Next" at bounding box center [700, 467] width 467 height 59
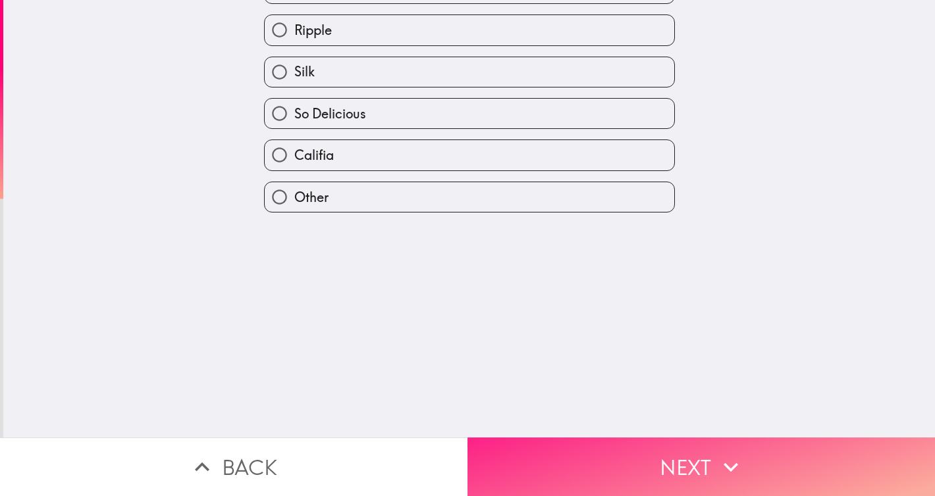
scroll to position [0, 0]
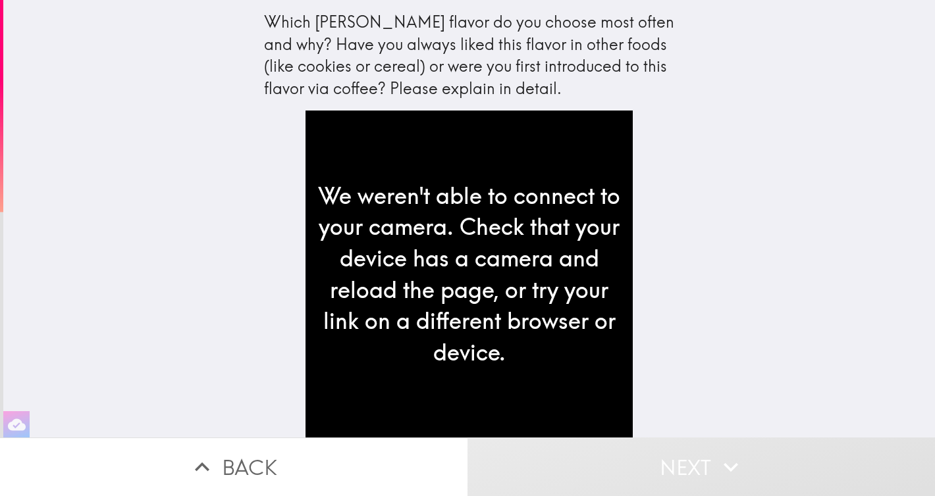
click at [257, 467] on button "Back" at bounding box center [233, 467] width 467 height 59
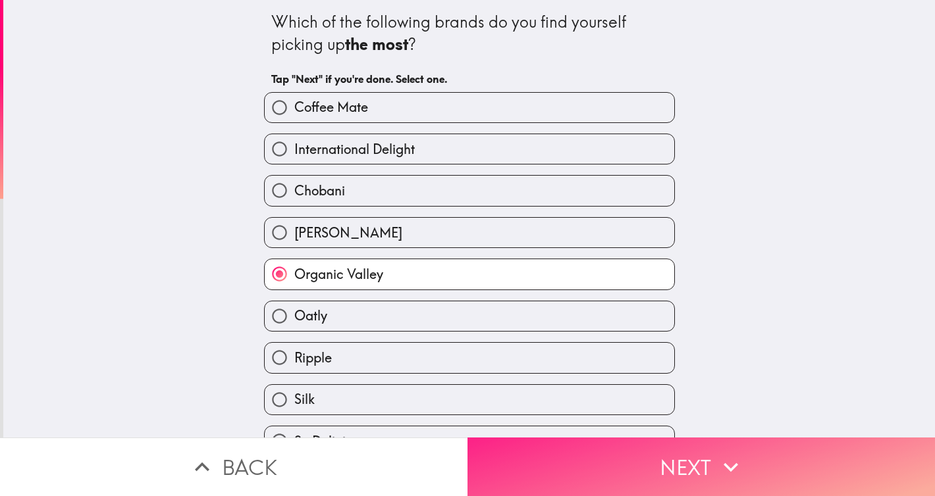
click at [695, 459] on button "Next" at bounding box center [700, 467] width 467 height 59
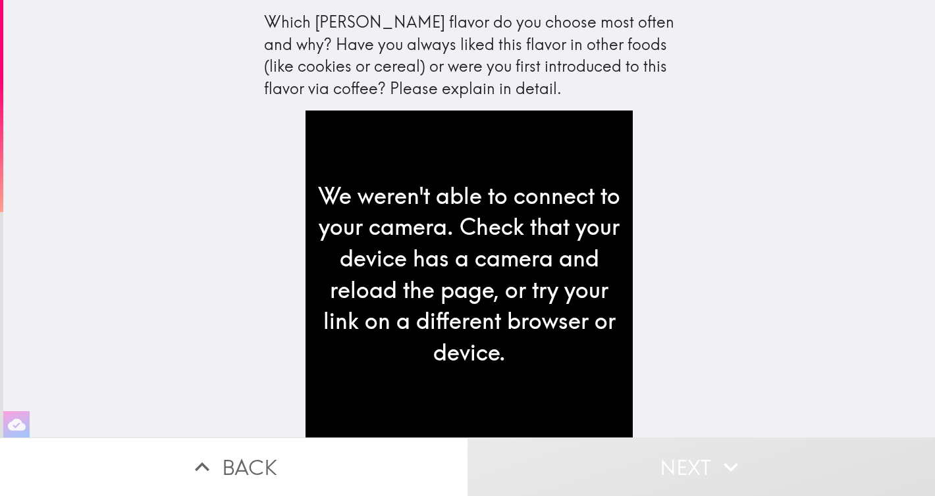
click at [590, 96] on div "Which [PERSON_NAME] flavor do you choose most often and why? Have you always li…" at bounding box center [469, 55] width 411 height 88
